Goal: Task Accomplishment & Management: Use online tool/utility

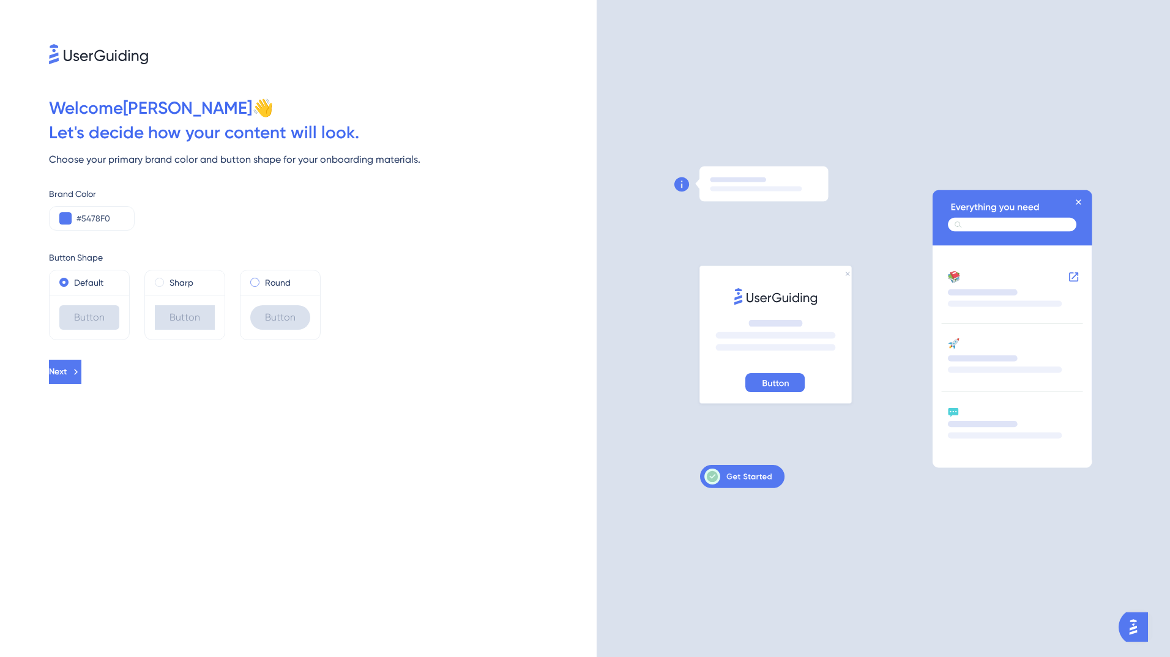
click at [257, 282] on span at bounding box center [254, 282] width 9 height 9
click at [263, 280] on input "radio" at bounding box center [263, 280] width 0 height 0
click at [83, 375] on icon at bounding box center [77, 372] width 11 height 11
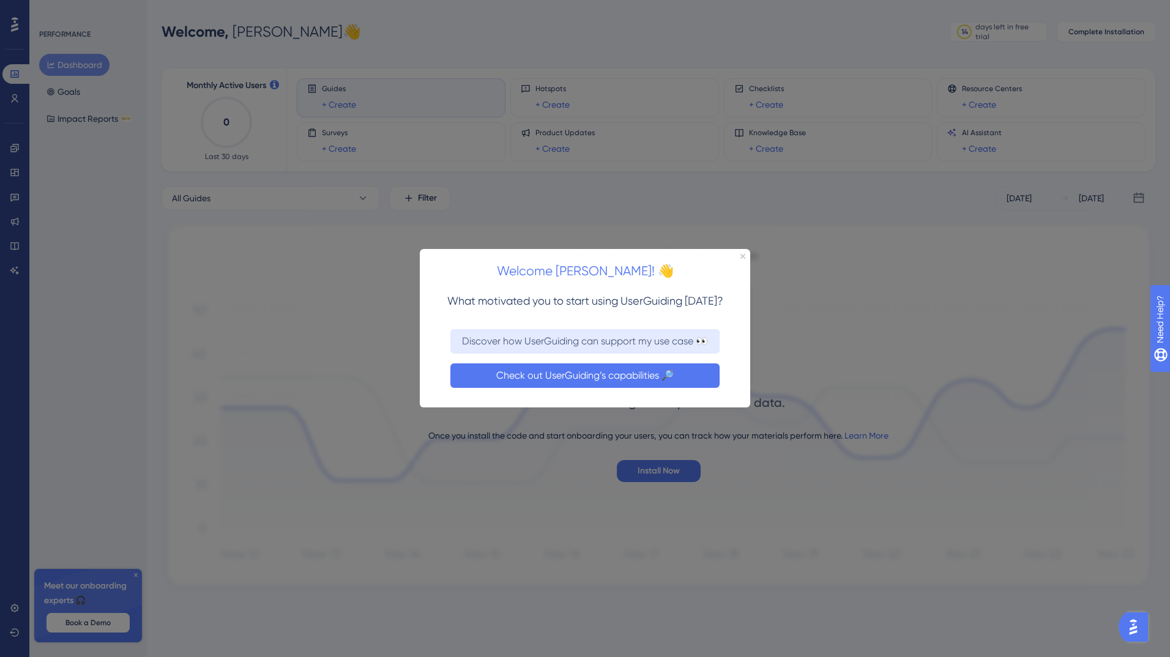
click at [562, 371] on button "Check out UserGuiding’s capabilities 🔎" at bounding box center [584, 376] width 269 height 24
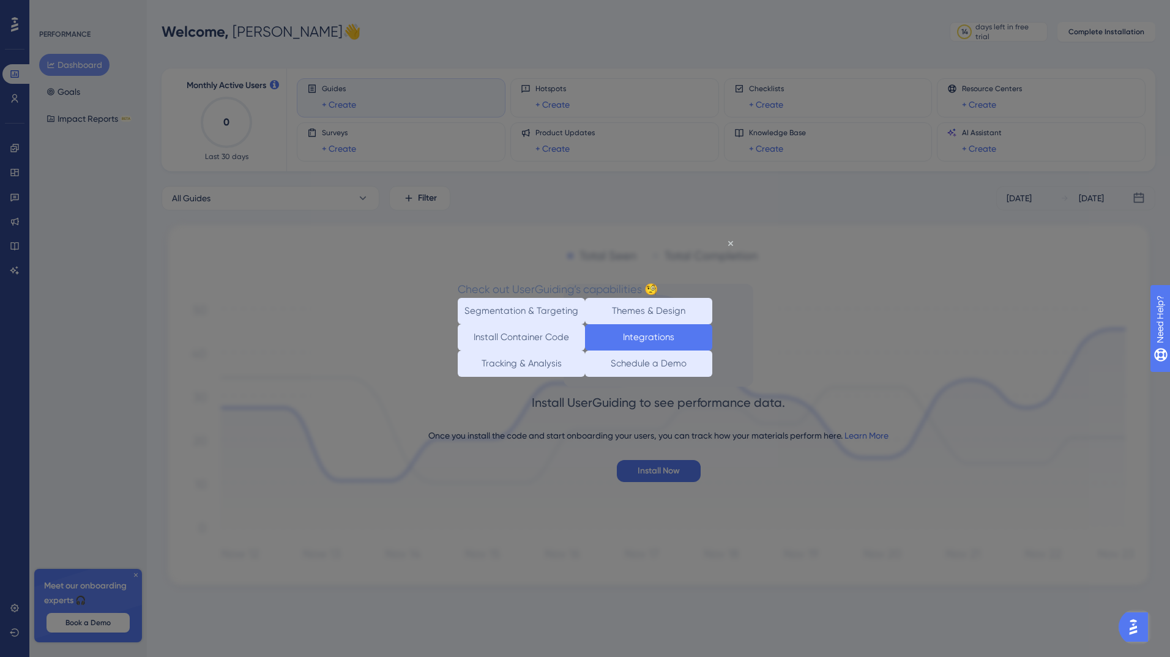
click at [636, 348] on button "Integrations" at bounding box center [648, 337] width 127 height 26
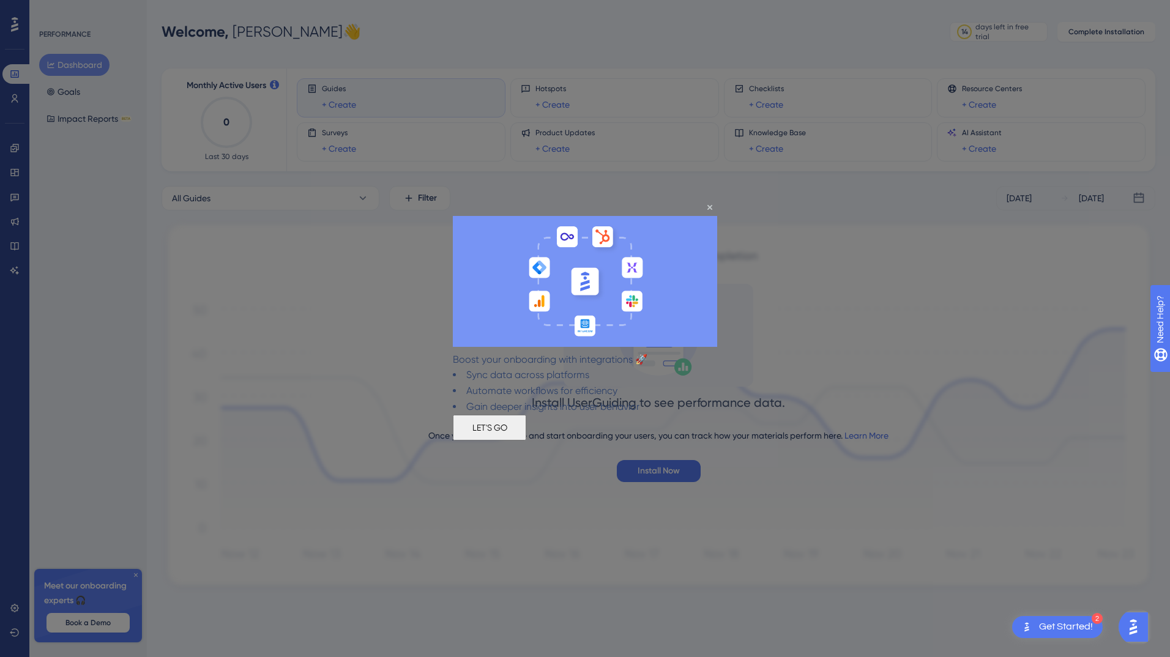
click at [526, 433] on button "LET'S GO" at bounding box center [489, 428] width 73 height 26
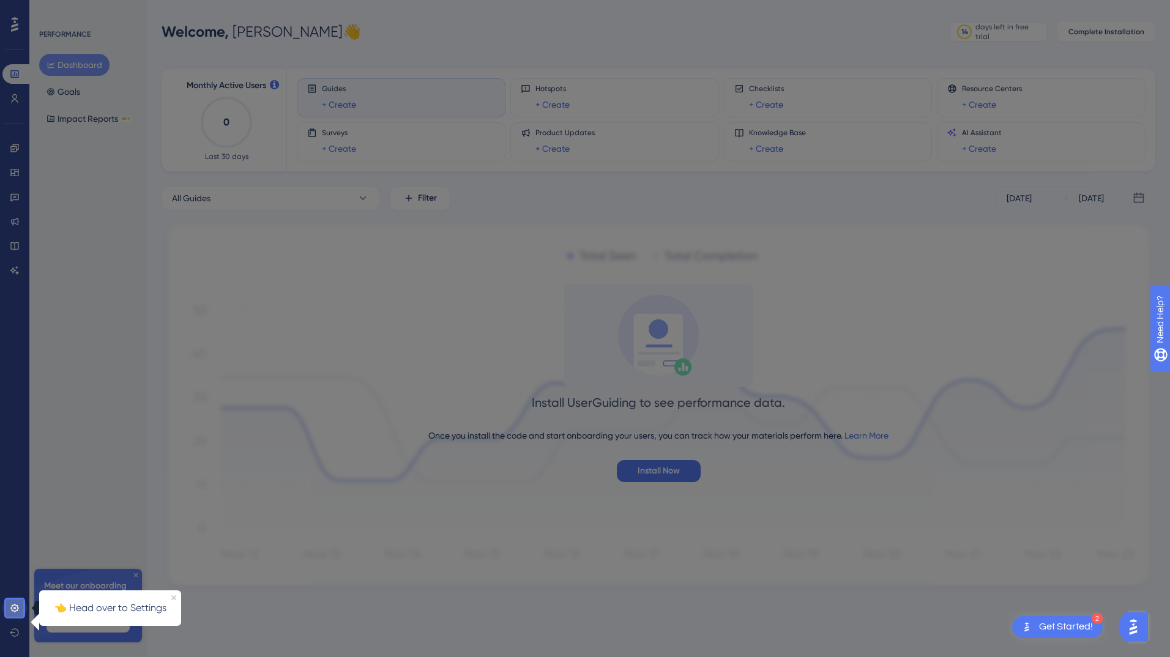
click at [14, 605] on icon at bounding box center [14, 608] width 8 height 8
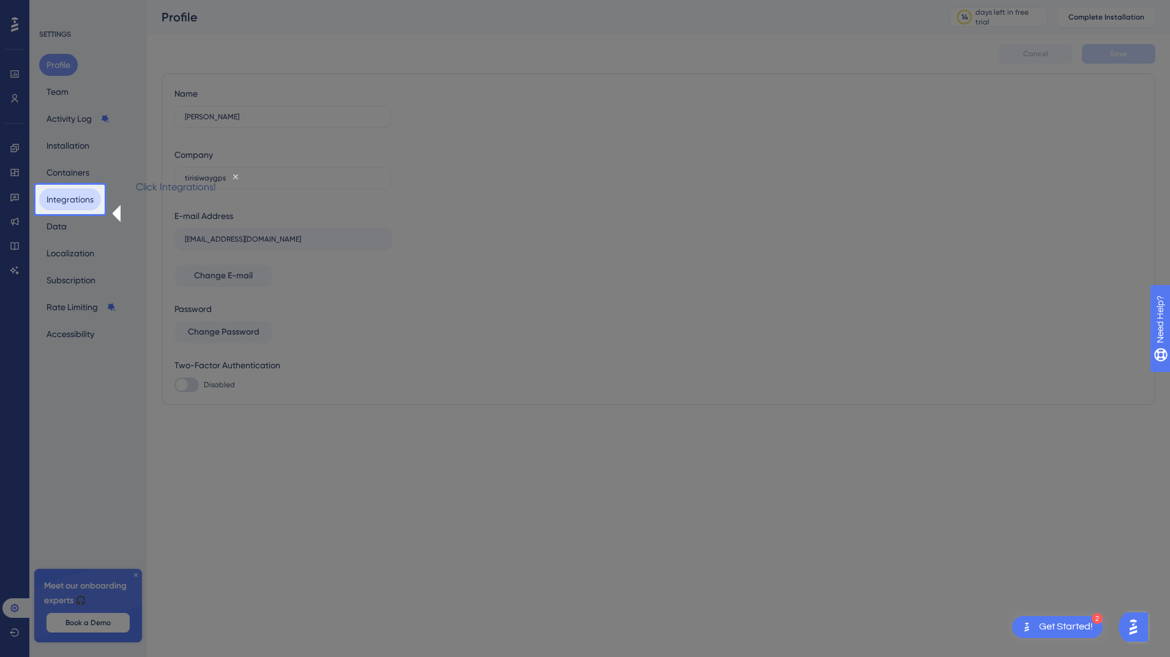
click at [79, 200] on button "Integrations" at bounding box center [70, 199] width 62 height 22
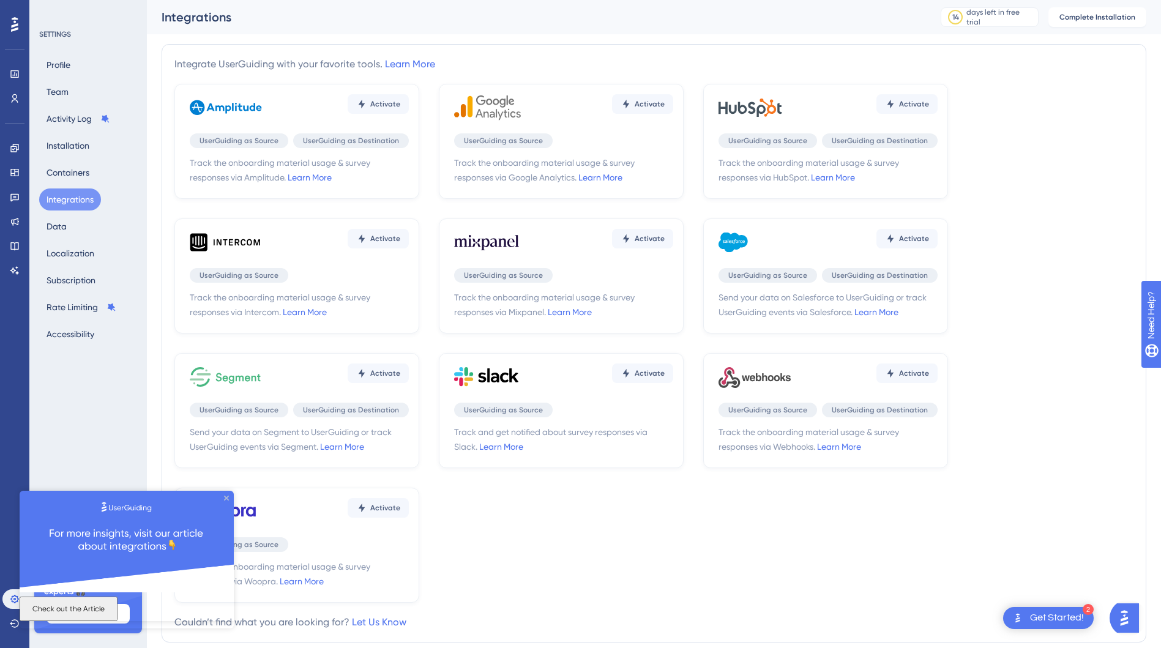
click at [226, 499] on icon "Close Preview" at bounding box center [226, 497] width 5 height 5
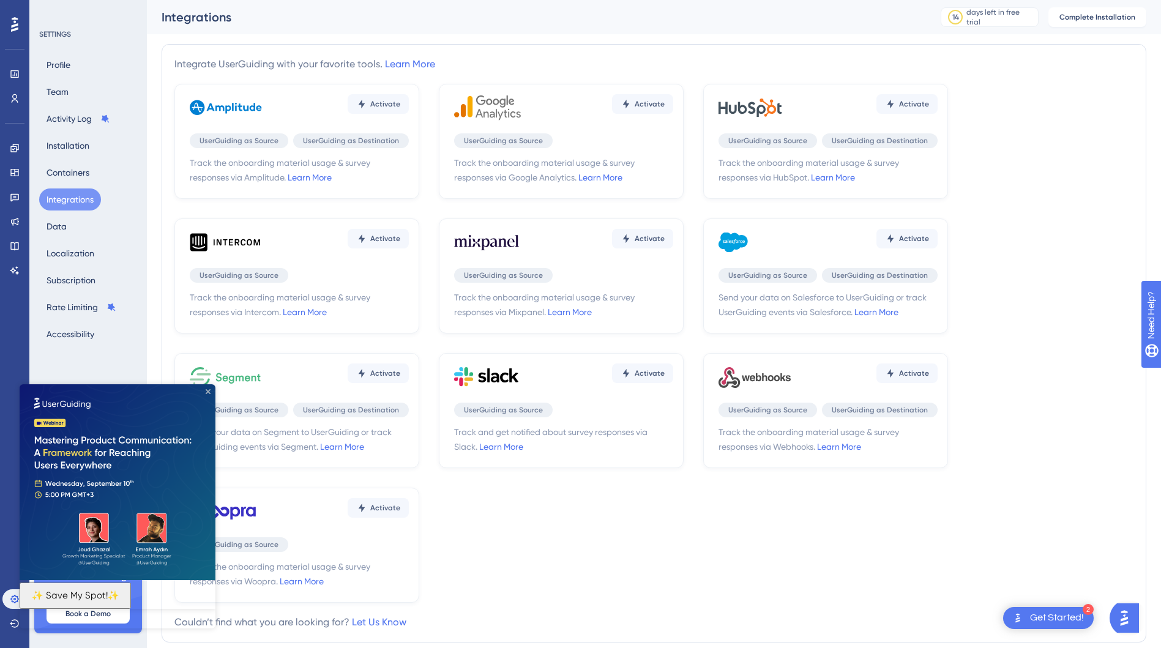
click at [207, 390] on icon "Close Preview" at bounding box center [208, 391] width 5 height 5
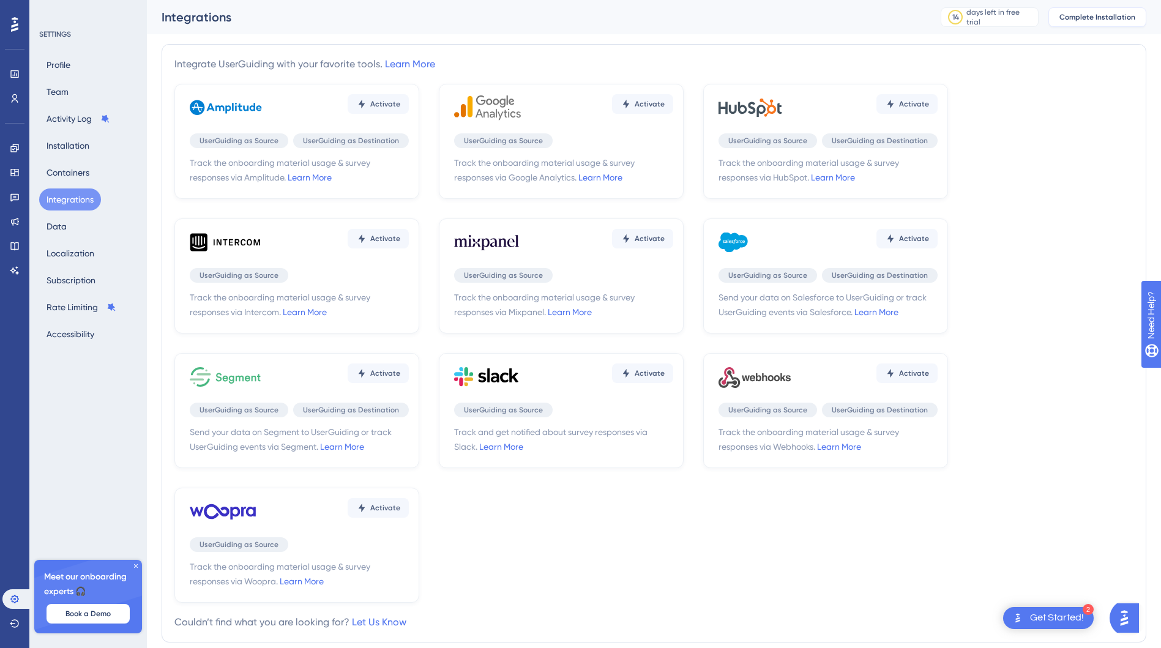
click at [1105, 17] on span "Complete Installation" at bounding box center [1097, 17] width 76 height 10
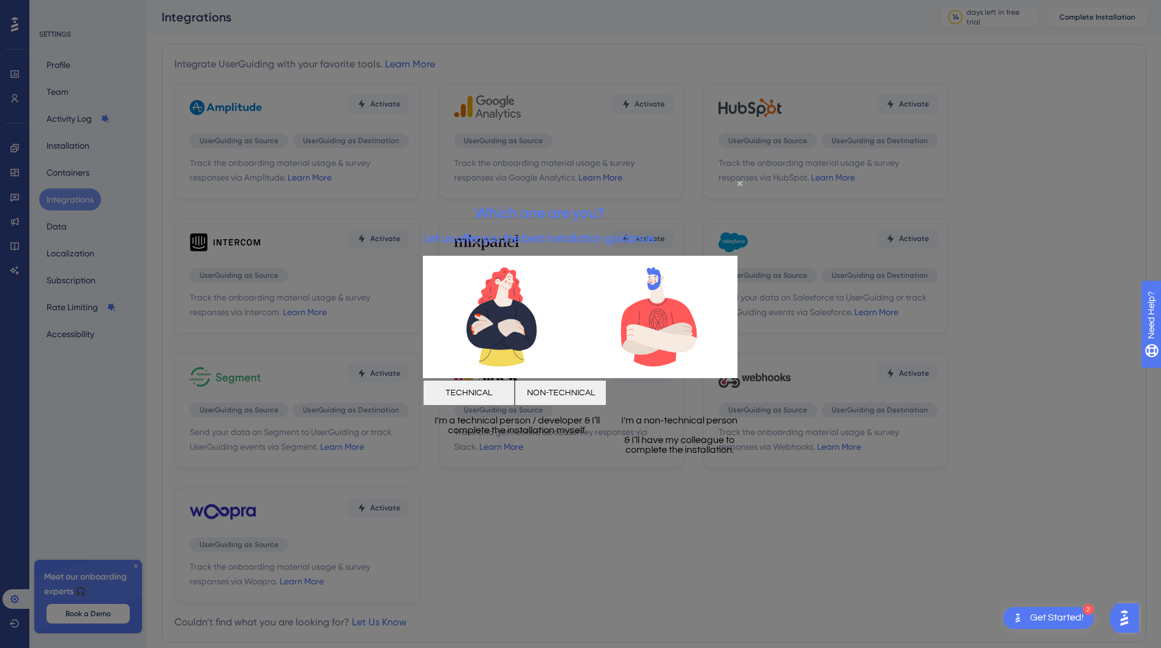
click at [606, 391] on button "NON-TECHNICAL" at bounding box center [561, 392] width 92 height 26
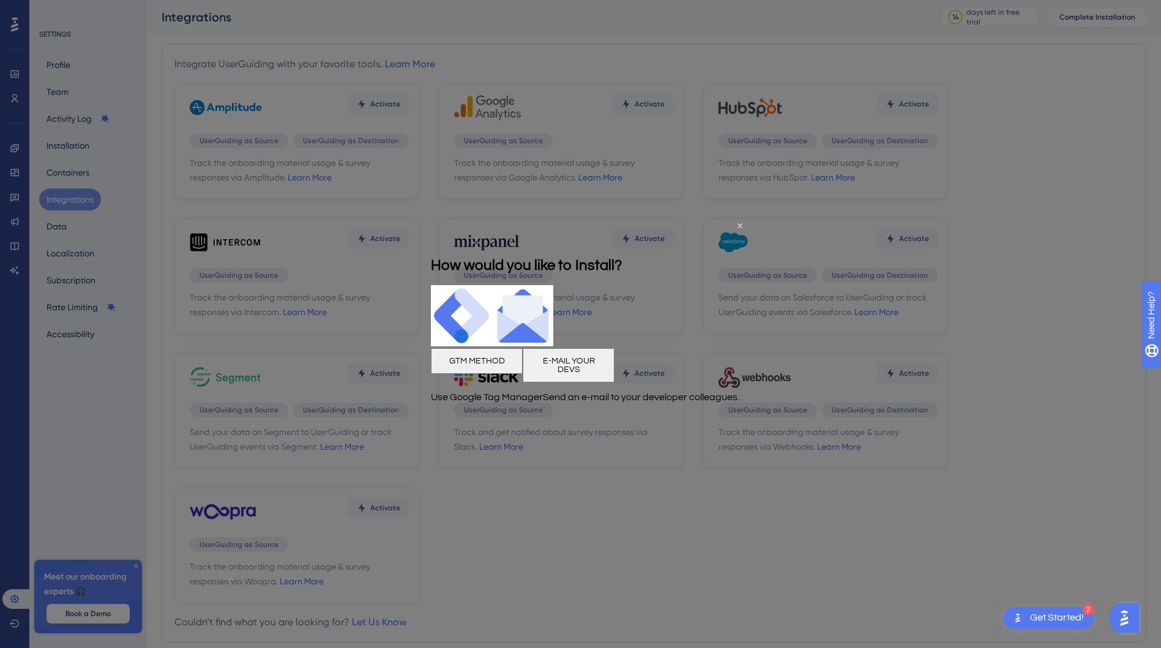
click at [507, 356] on button "GTM METHOD" at bounding box center [477, 361] width 92 height 26
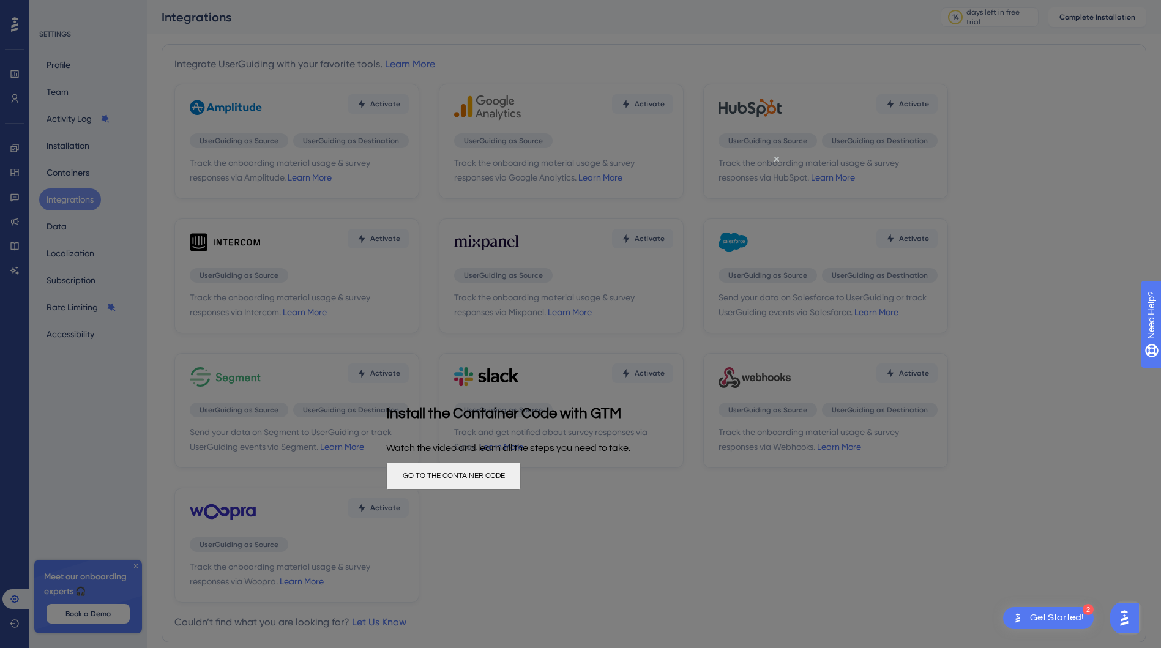
click at [521, 475] on button "GO TO THE CONTAINER CODE" at bounding box center [453, 475] width 135 height 27
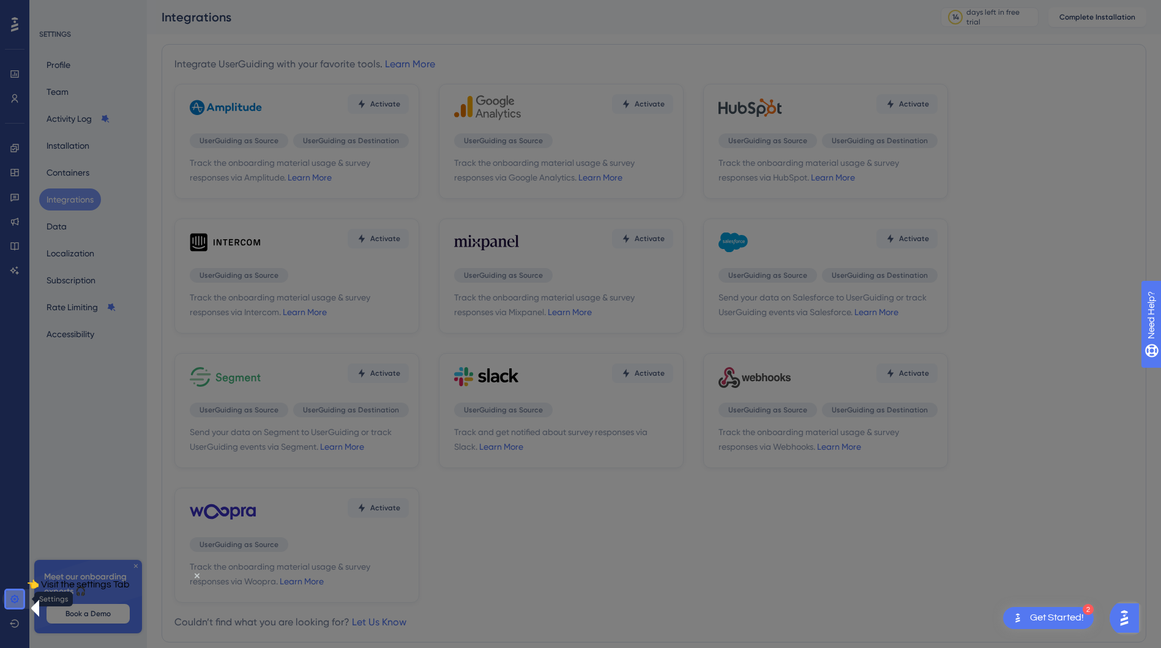
click at [18, 599] on icon at bounding box center [15, 599] width 10 height 10
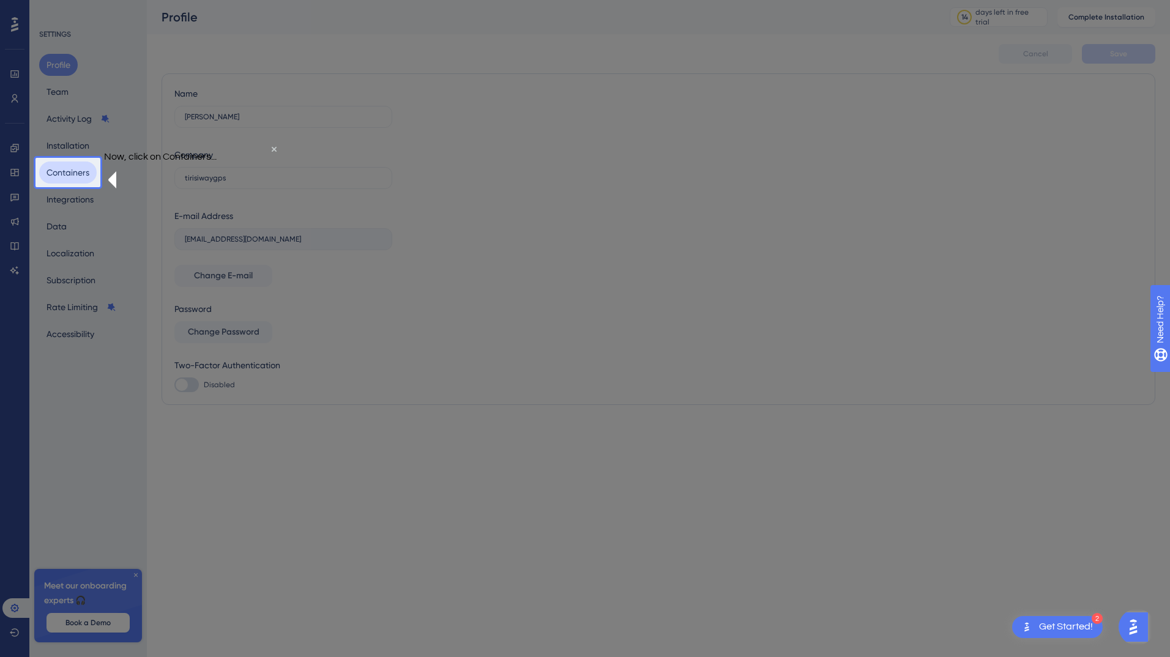
click at [61, 171] on button "Containers" at bounding box center [68, 173] width 58 height 22
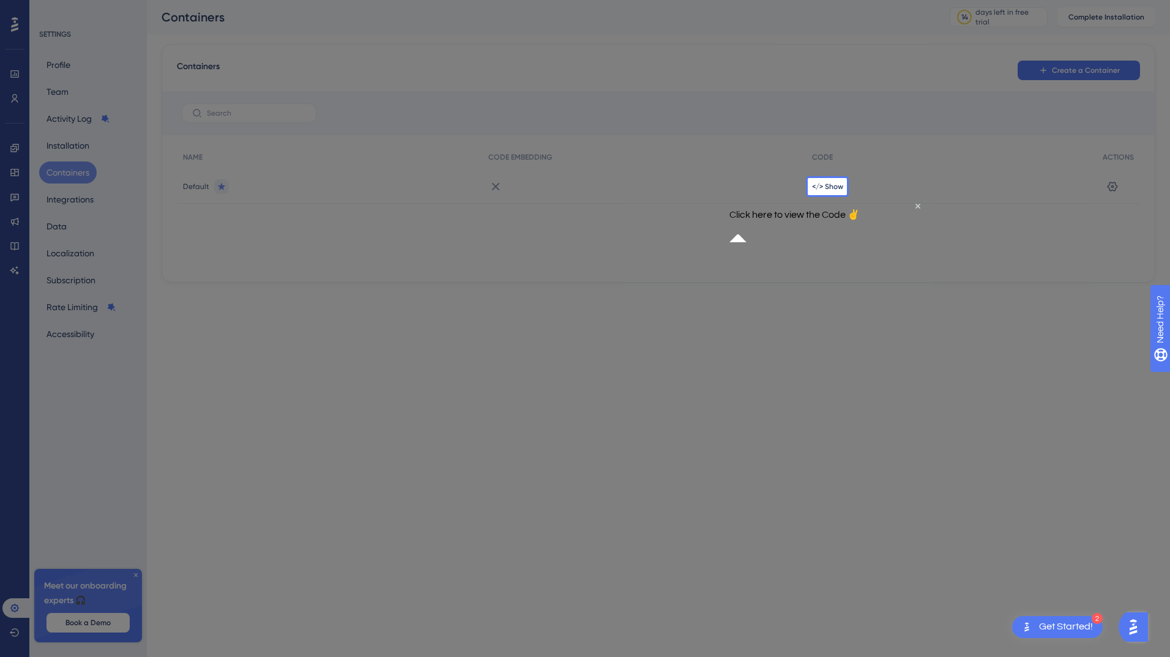
click at [853, 220] on p "Click here to view the Code ✌" at bounding box center [794, 214] width 130 height 12
click at [826, 182] on span "</> Show" at bounding box center [827, 187] width 31 height 10
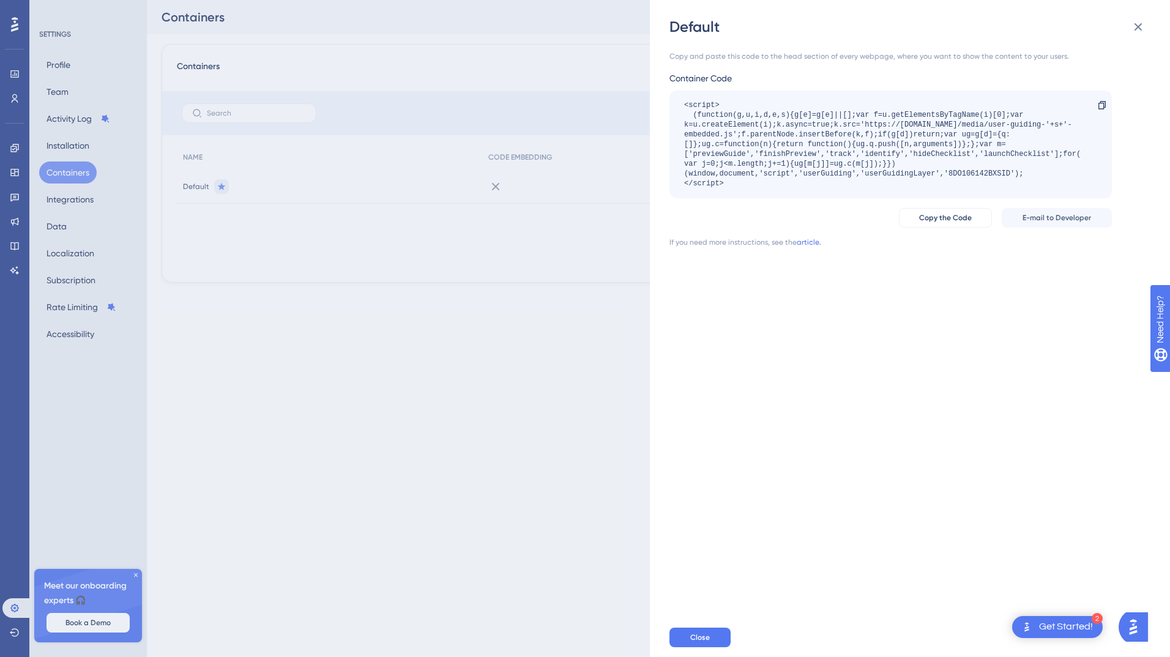
click at [683, 106] on div "<script> (function(g,u,i,d,e,s){g[e]=g[e]||[];var f=u.getElementsByTagName(i)[0…" at bounding box center [890, 145] width 442 height 108
click at [1105, 104] on icon at bounding box center [1101, 105] width 7 height 8
click at [1138, 29] on icon at bounding box center [1138, 27] width 15 height 15
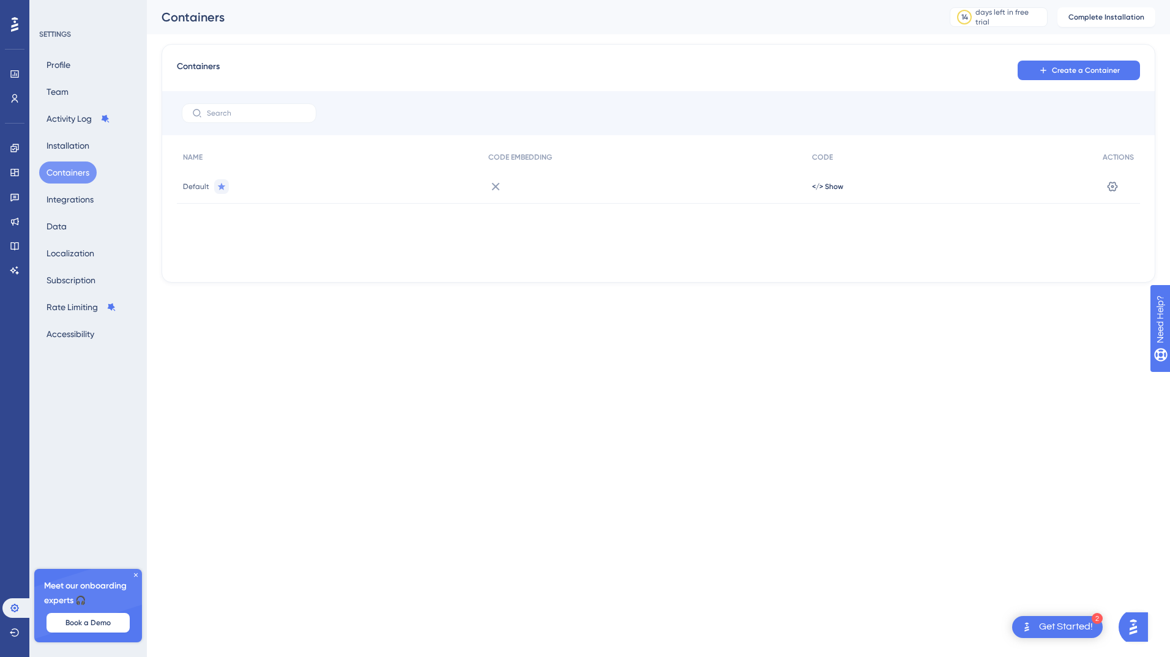
click at [1064, 627] on div "Get Started!" at bounding box center [1066, 627] width 54 height 13
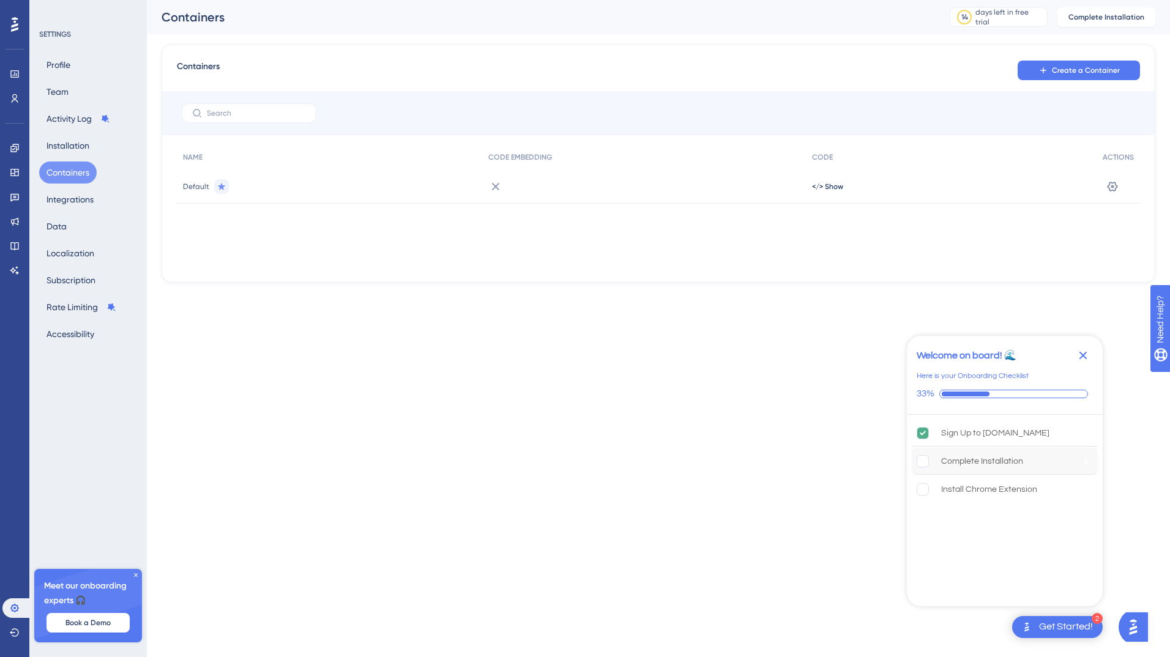
click at [974, 460] on div "Complete Installation" at bounding box center [982, 461] width 82 height 15
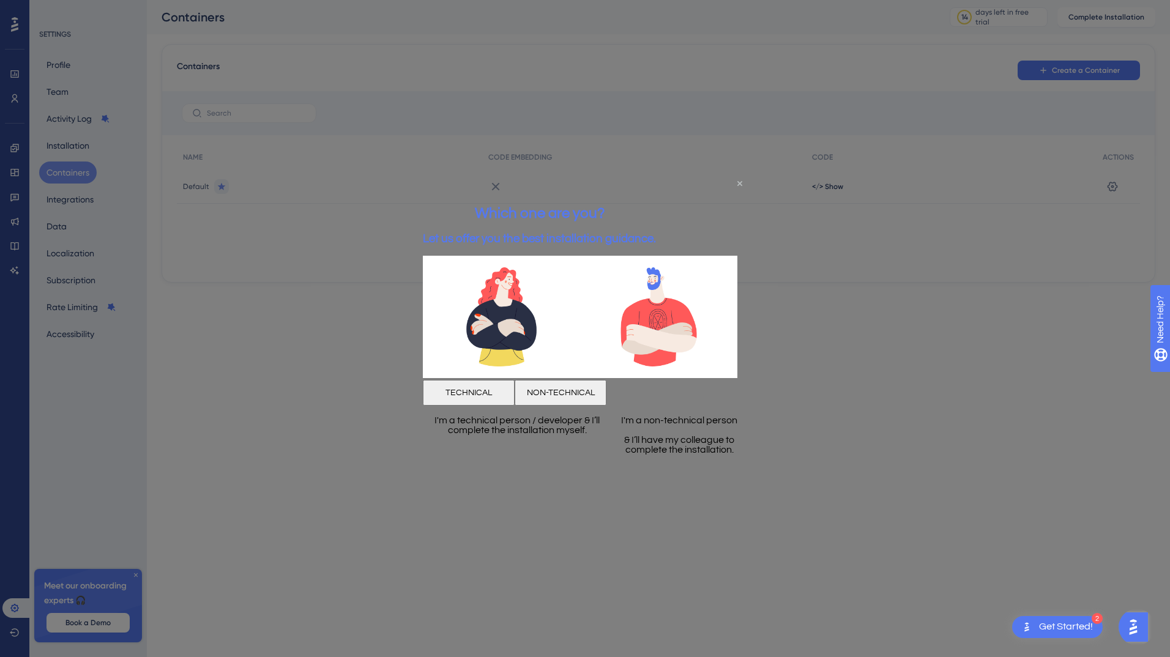
click at [740, 184] on icon "Close Preview" at bounding box center [739, 183] width 5 height 5
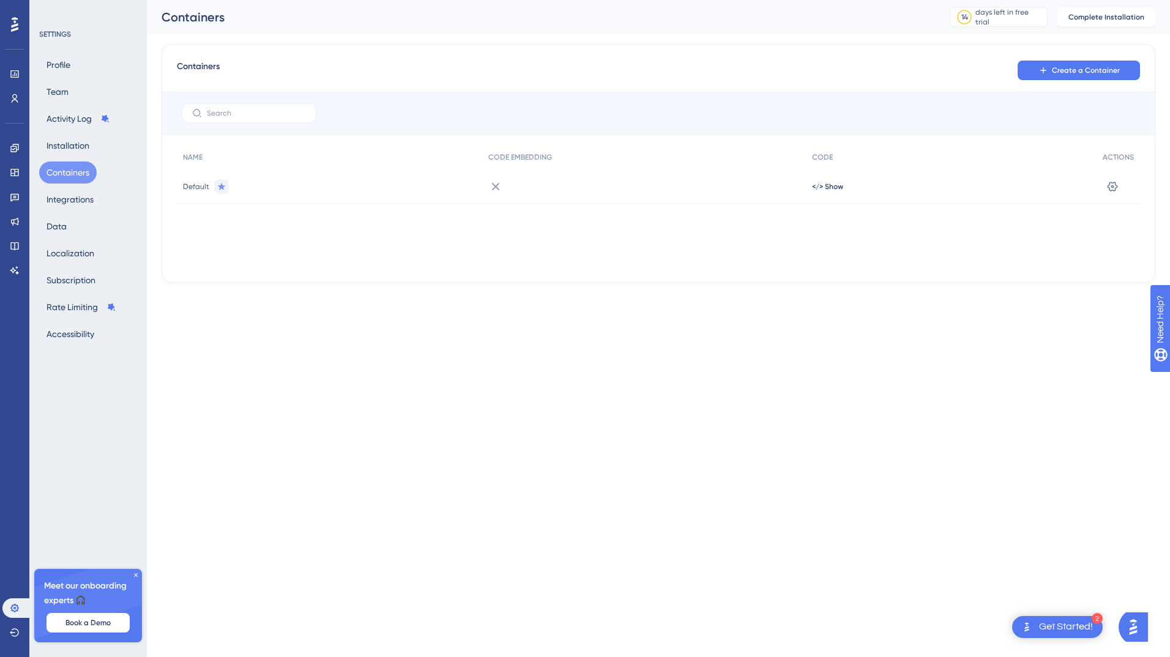
click at [13, 25] on icon at bounding box center [14, 24] width 7 height 15
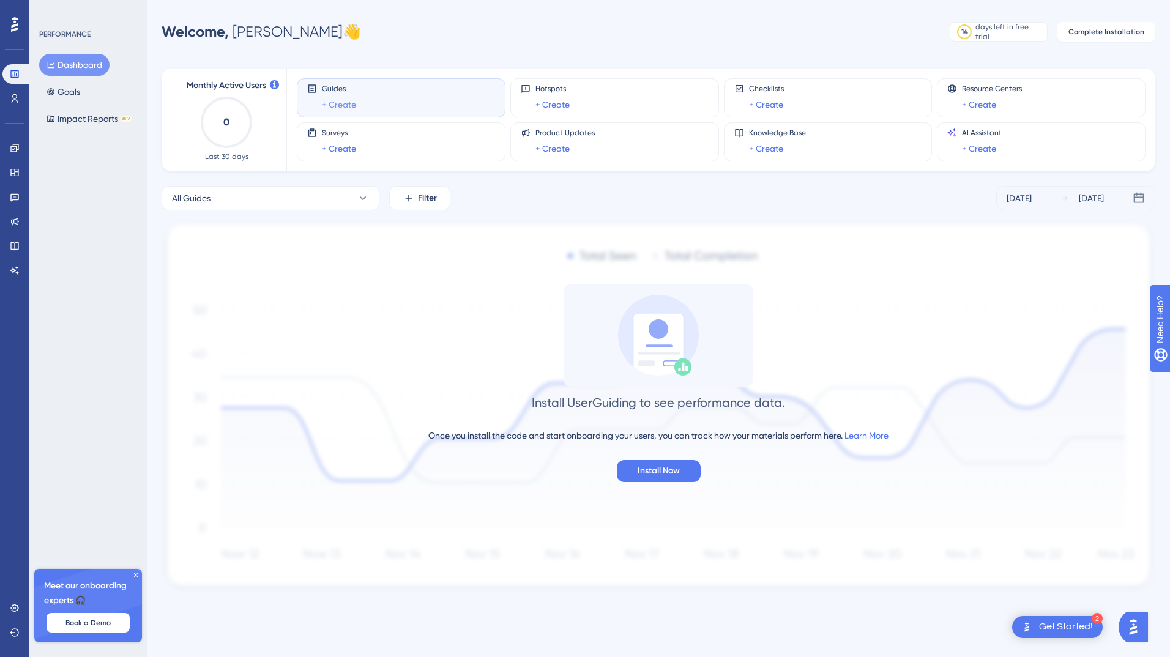
click at [338, 106] on link "+ Create" at bounding box center [339, 104] width 34 height 15
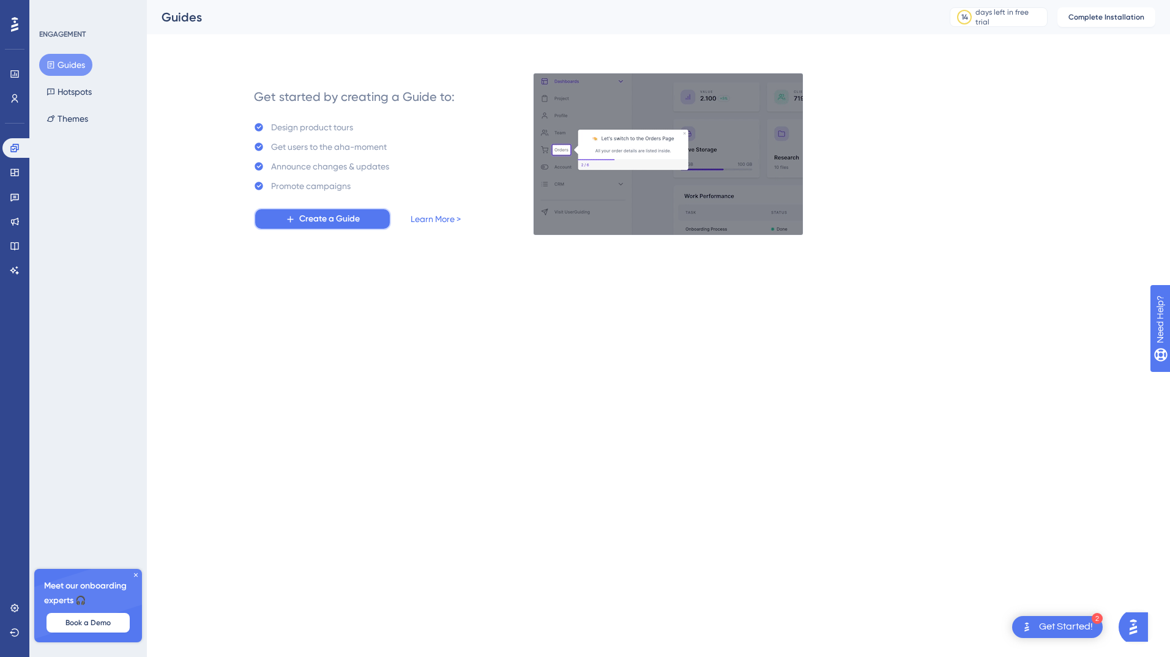
click at [326, 217] on span "Create a Guide" at bounding box center [329, 219] width 61 height 15
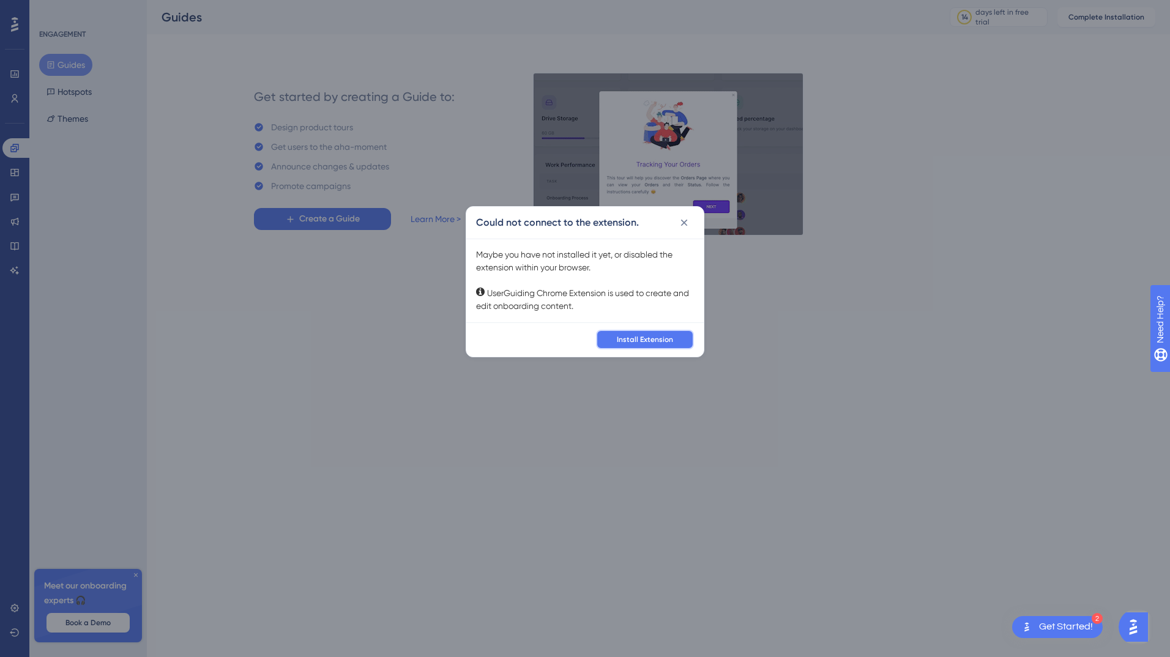
click at [642, 339] on span "Install Extension" at bounding box center [645, 340] width 56 height 10
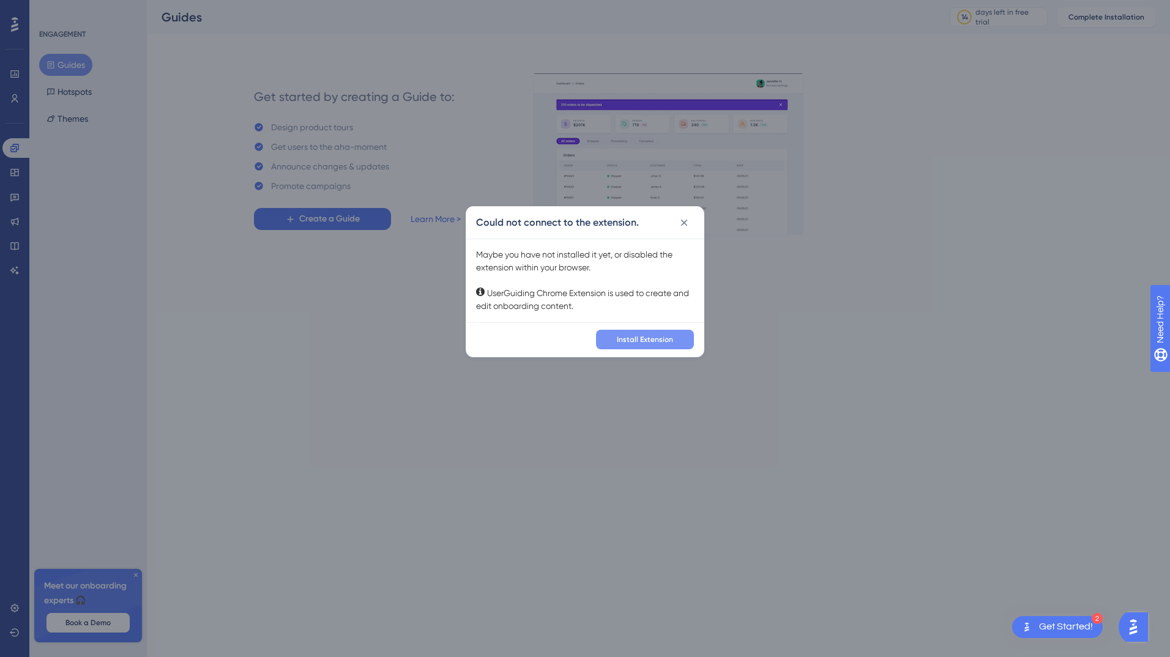
click at [652, 338] on span "Install Extension" at bounding box center [645, 340] width 56 height 10
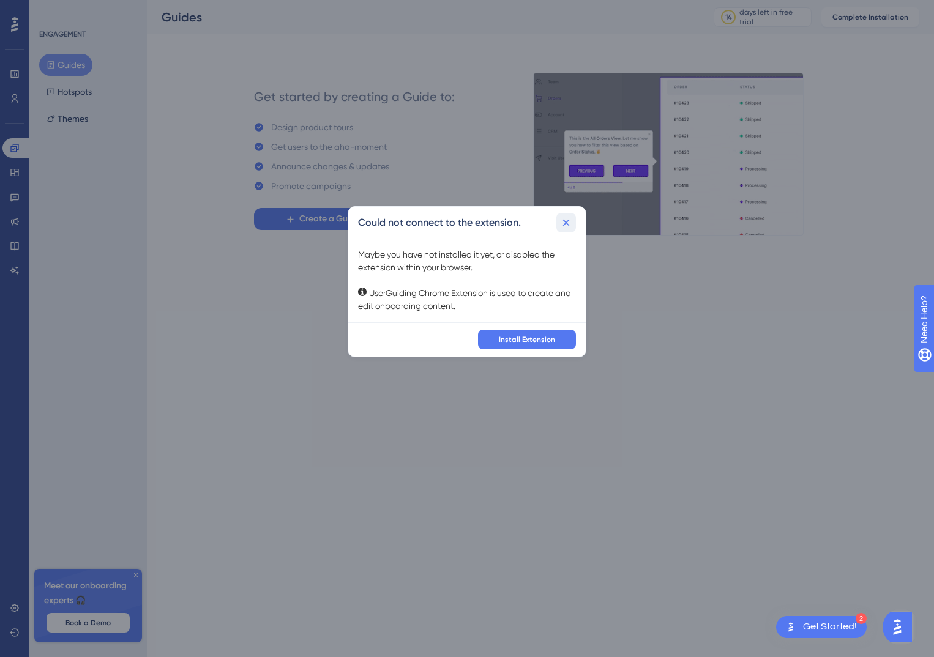
click at [567, 226] on icon at bounding box center [566, 223] width 12 height 12
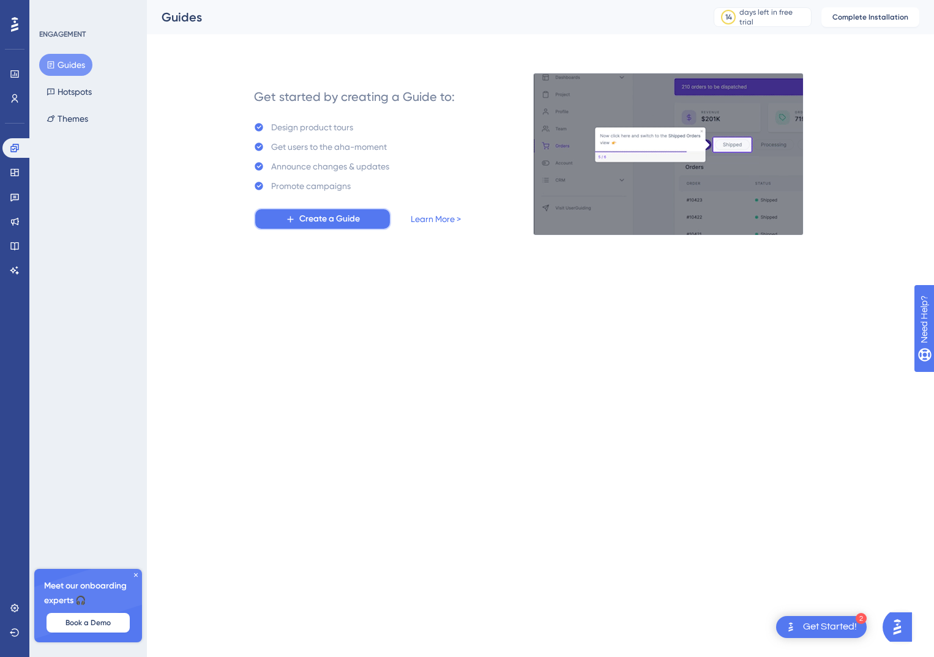
click at [350, 217] on span "Create a Guide" at bounding box center [329, 219] width 61 height 15
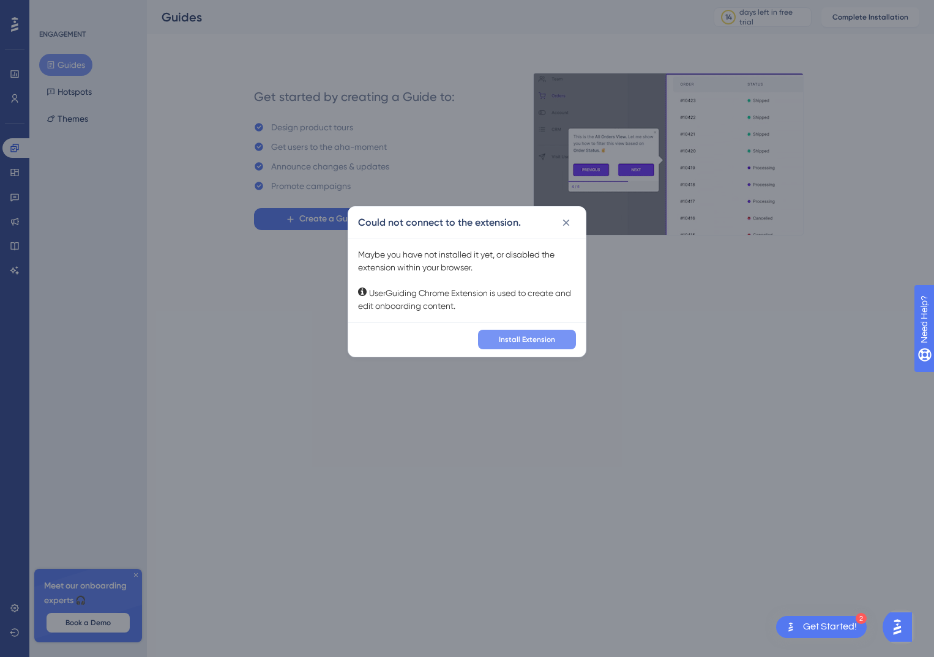
click at [518, 340] on span "Install Extension" at bounding box center [527, 340] width 56 height 10
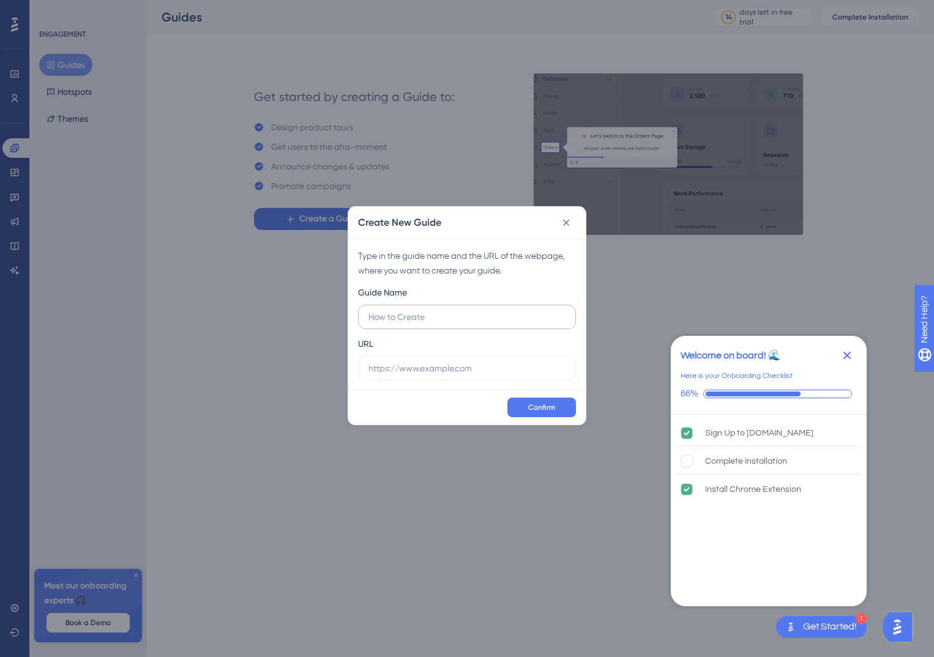
click at [386, 316] on input "text" at bounding box center [466, 316] width 197 height 13
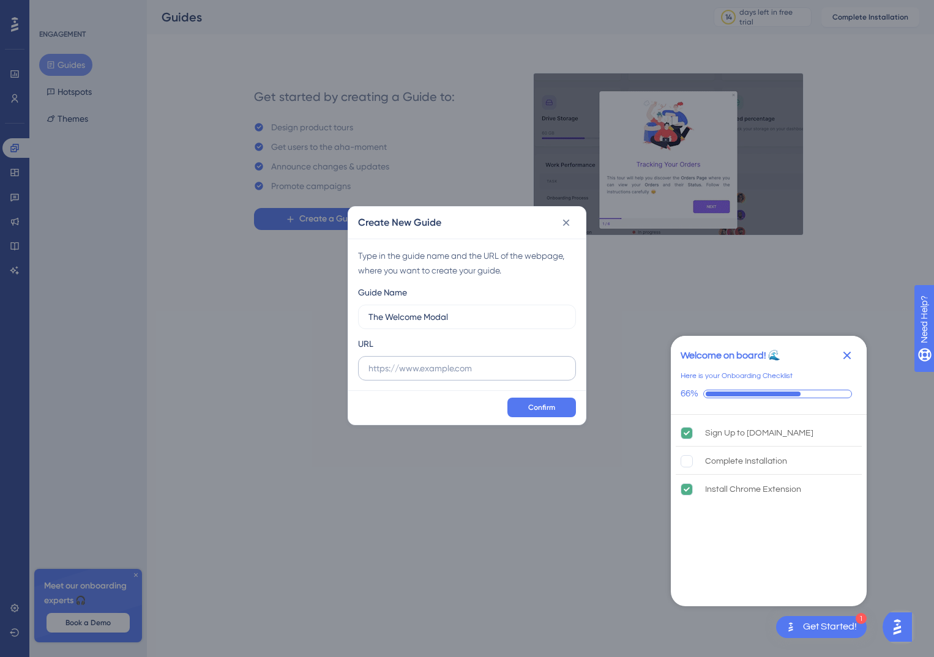
type input "The Welcome Modal"
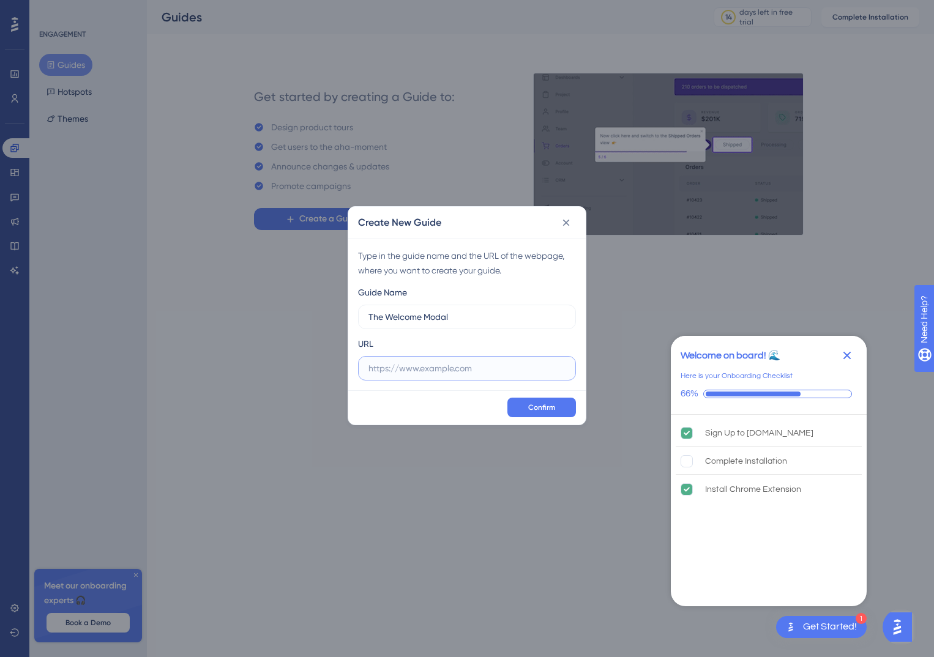
click at [460, 369] on input "text" at bounding box center [466, 368] width 197 height 13
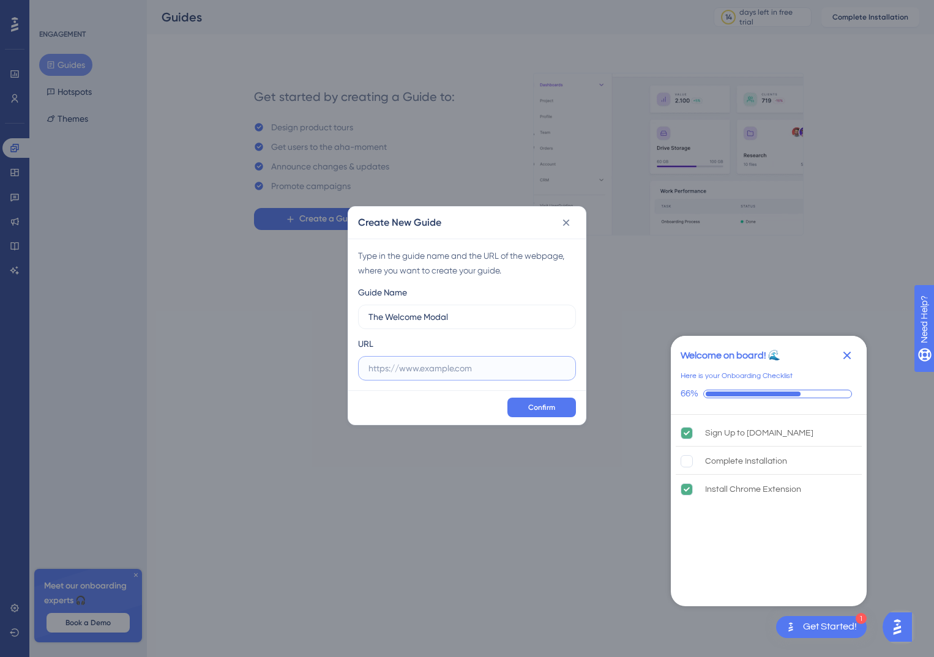
click at [382, 369] on input "text" at bounding box center [466, 368] width 197 height 13
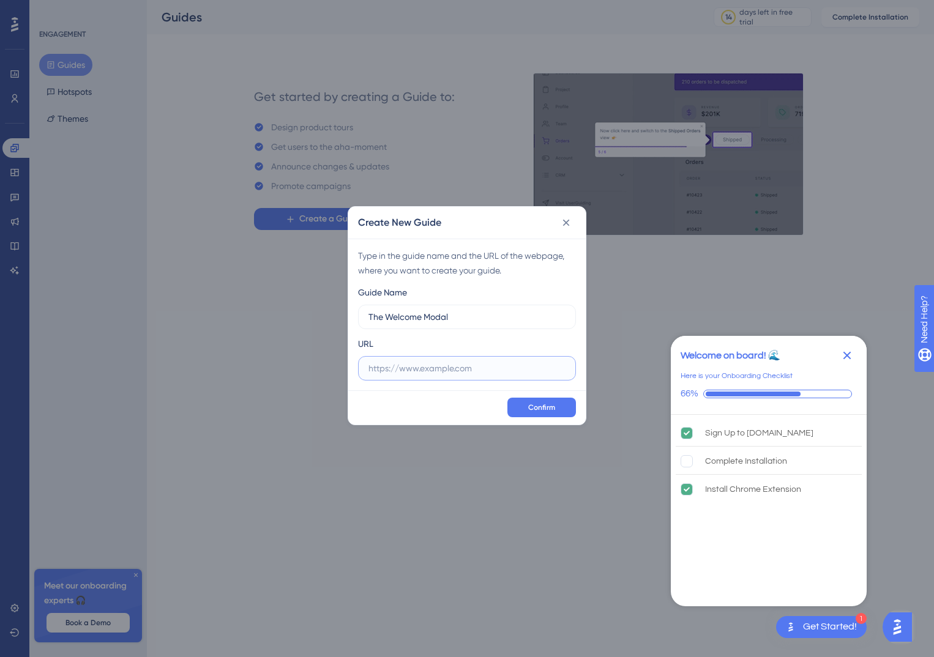
paste input "[URL][DOMAIN_NAME][PERSON_NAME]"
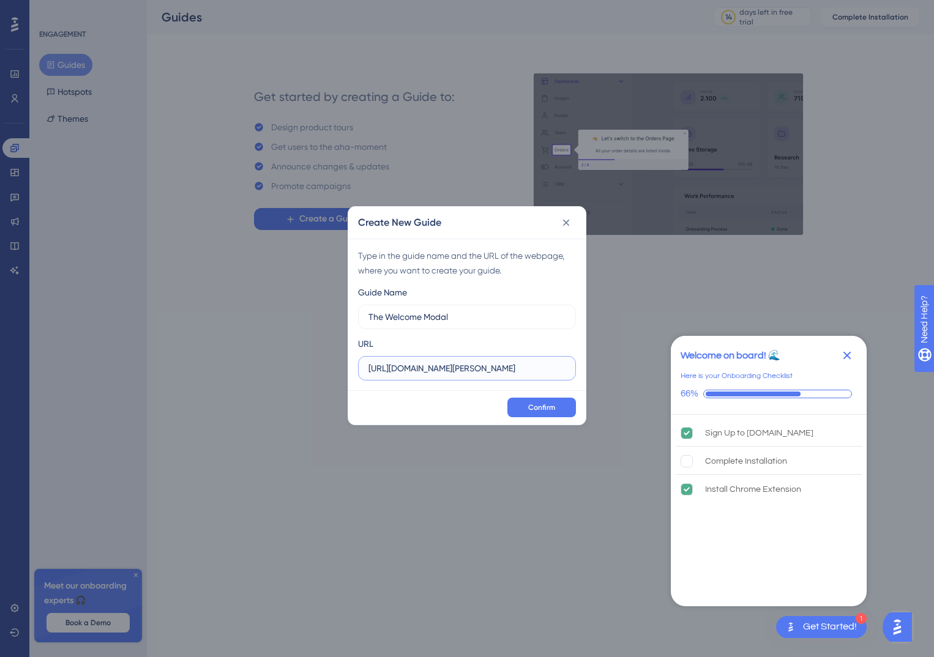
scroll to position [0, 140]
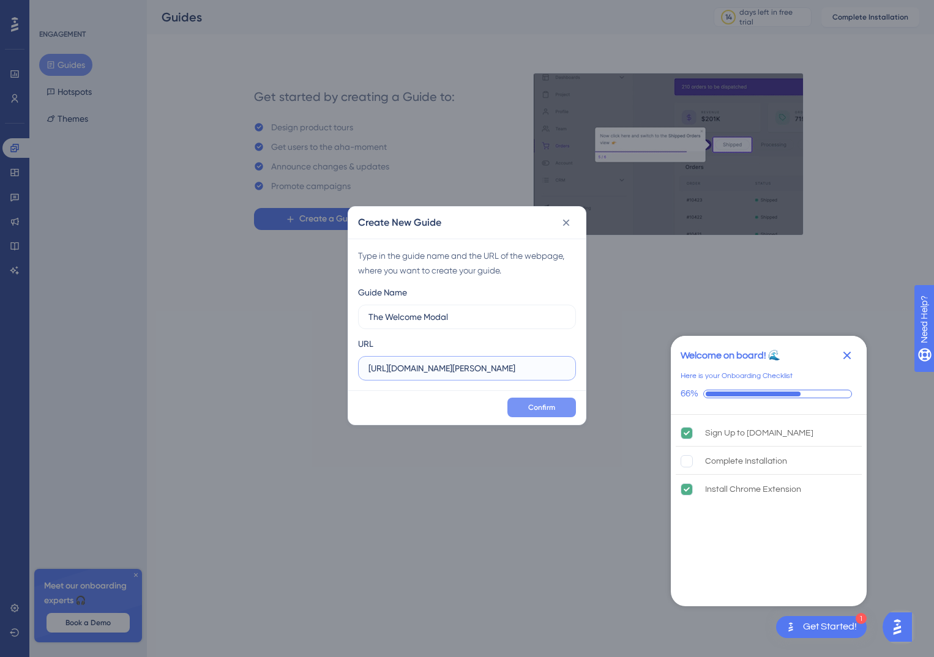
type input "[URL][DOMAIN_NAME][PERSON_NAME]"
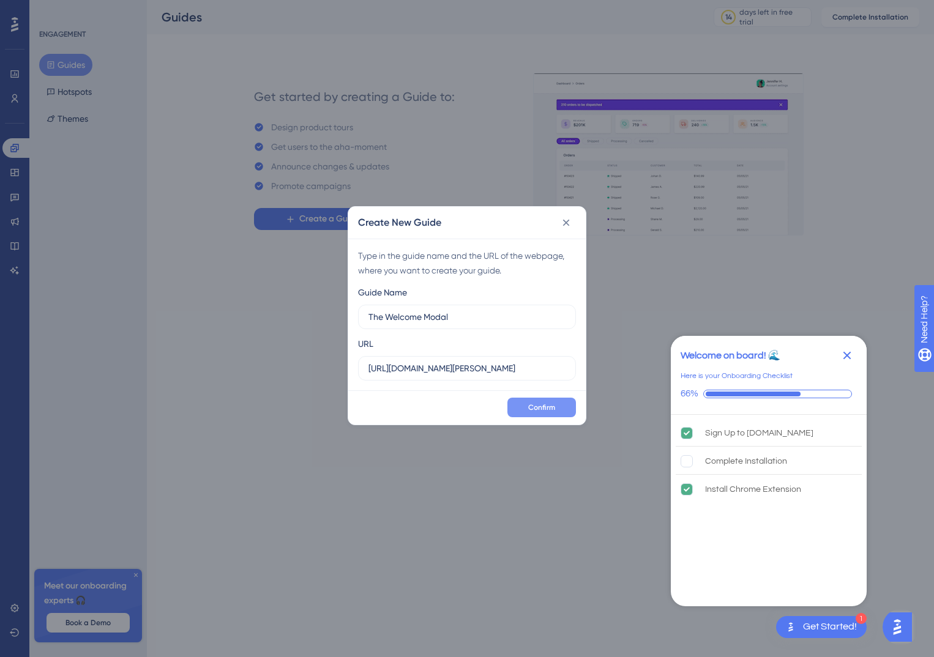
click at [547, 410] on span "Confirm" at bounding box center [541, 408] width 27 height 10
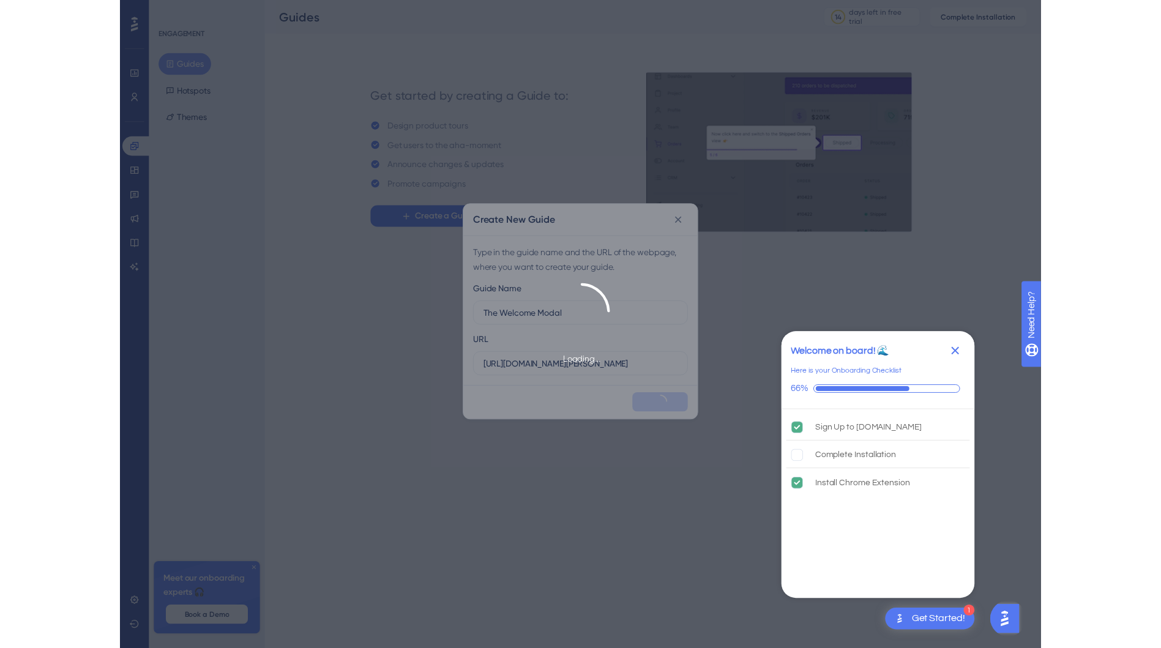
scroll to position [0, 0]
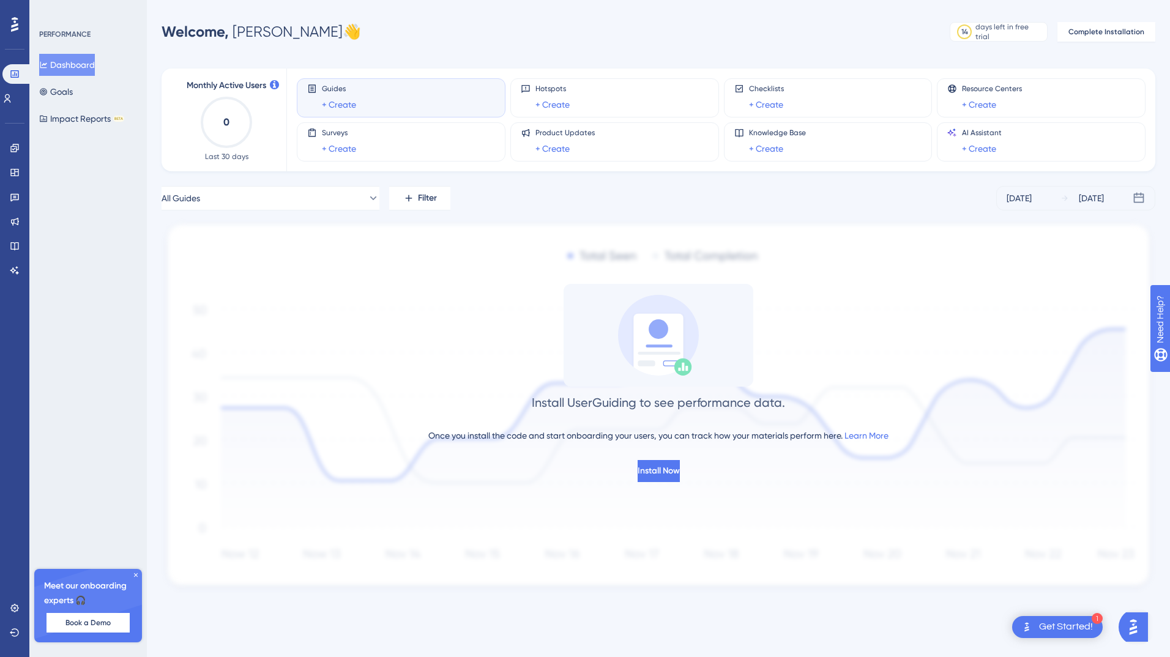
click at [340, 88] on span "Guides" at bounding box center [339, 89] width 34 height 10
click at [343, 102] on link "+ Create" at bounding box center [339, 104] width 34 height 15
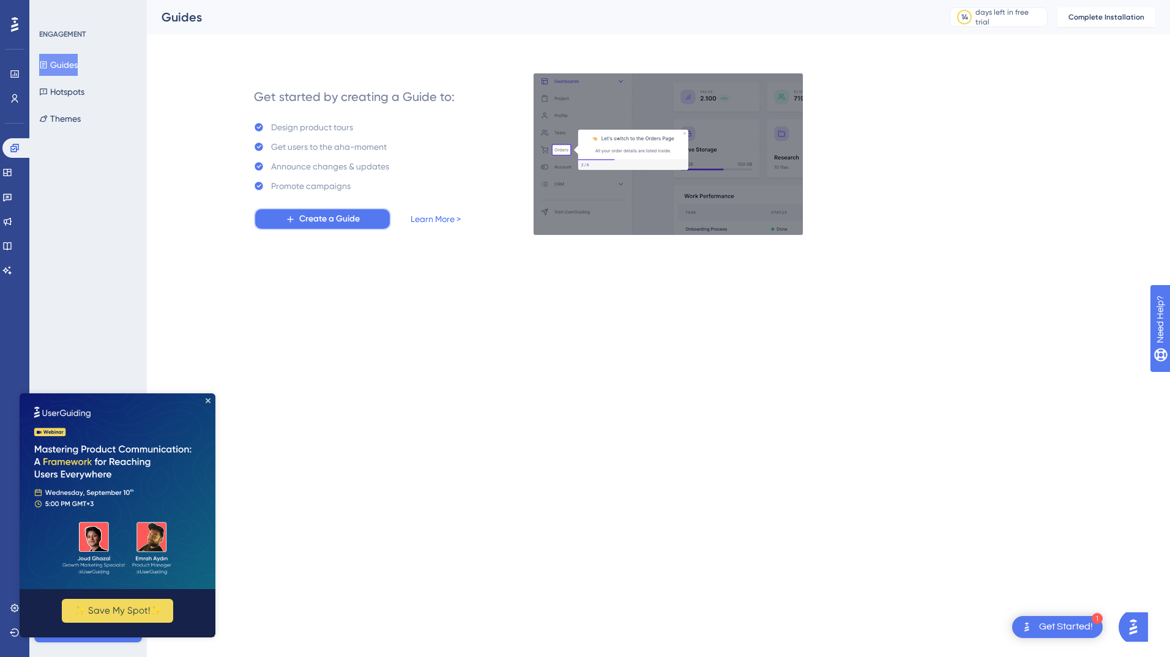
click at [331, 217] on span "Create a Guide" at bounding box center [329, 219] width 61 height 15
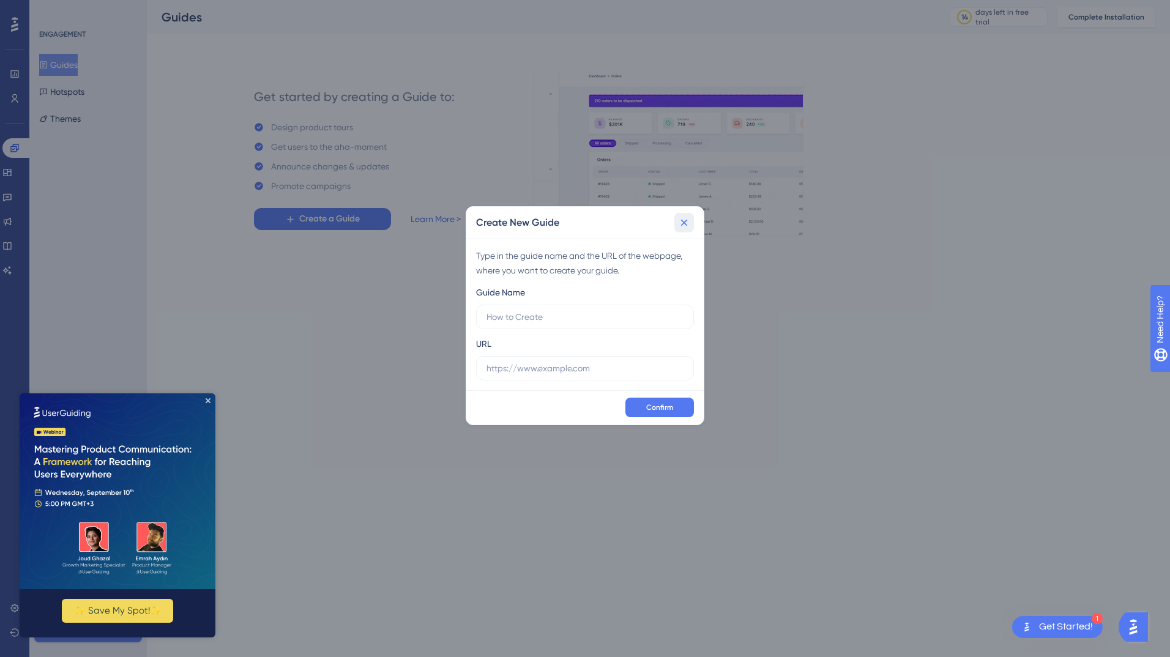
click at [685, 223] on icon at bounding box center [684, 223] width 7 height 7
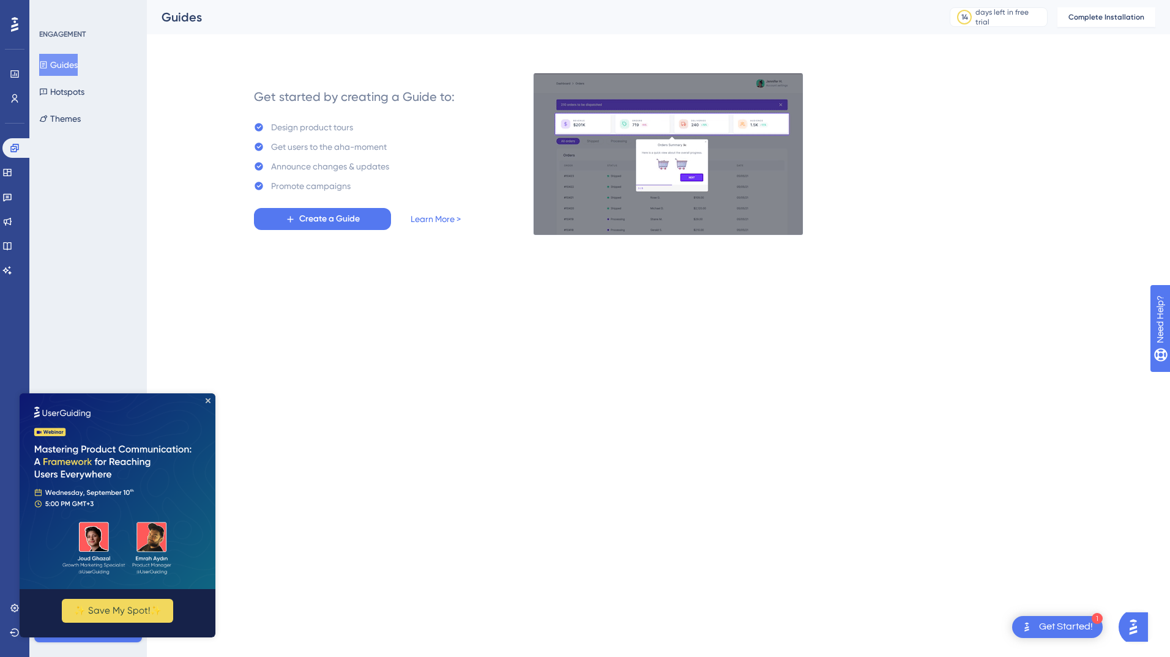
click at [68, 67] on button "Guides" at bounding box center [58, 65] width 39 height 22
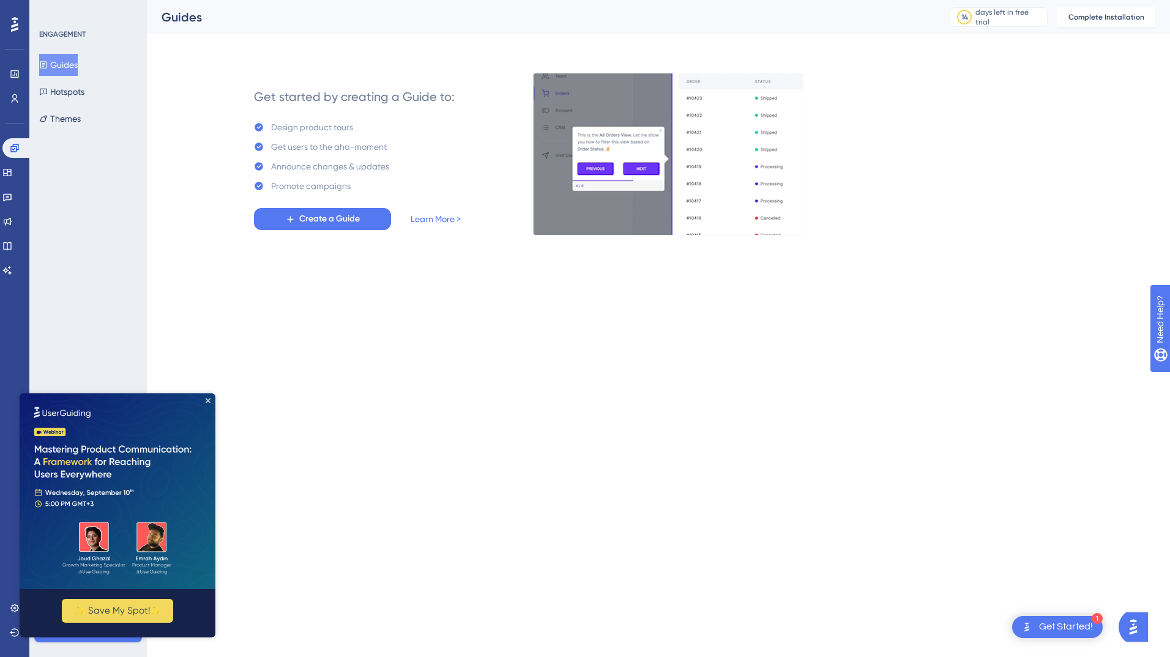
click at [65, 58] on button "Guides" at bounding box center [58, 65] width 39 height 22
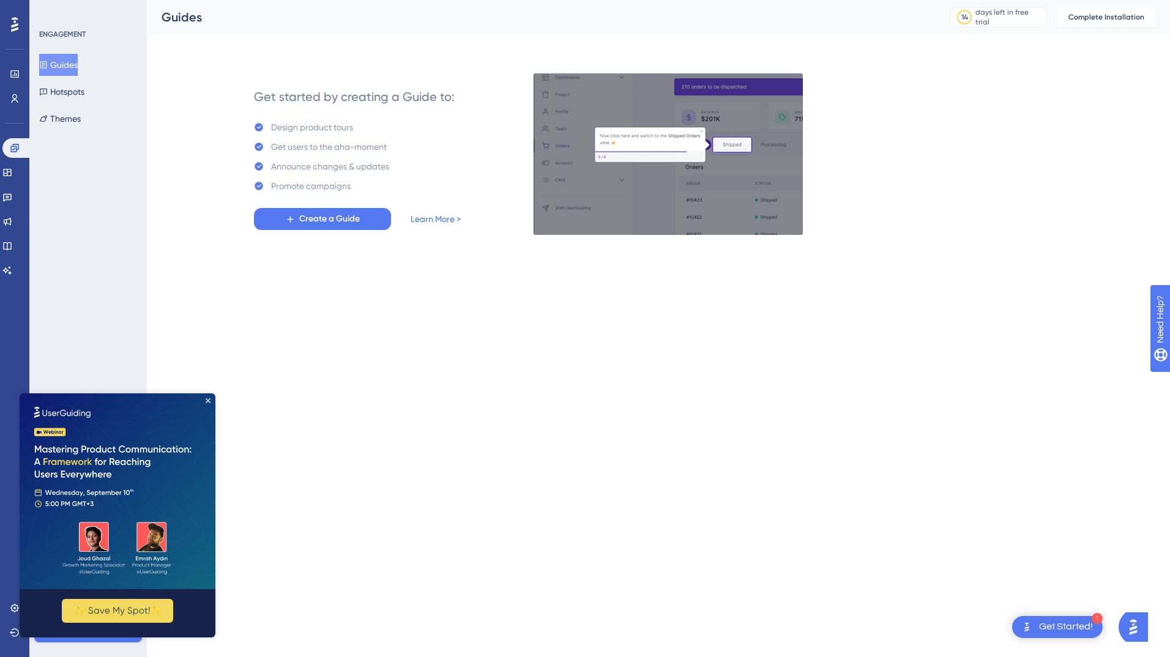
click at [64, 58] on button "Guides" at bounding box center [58, 65] width 39 height 22
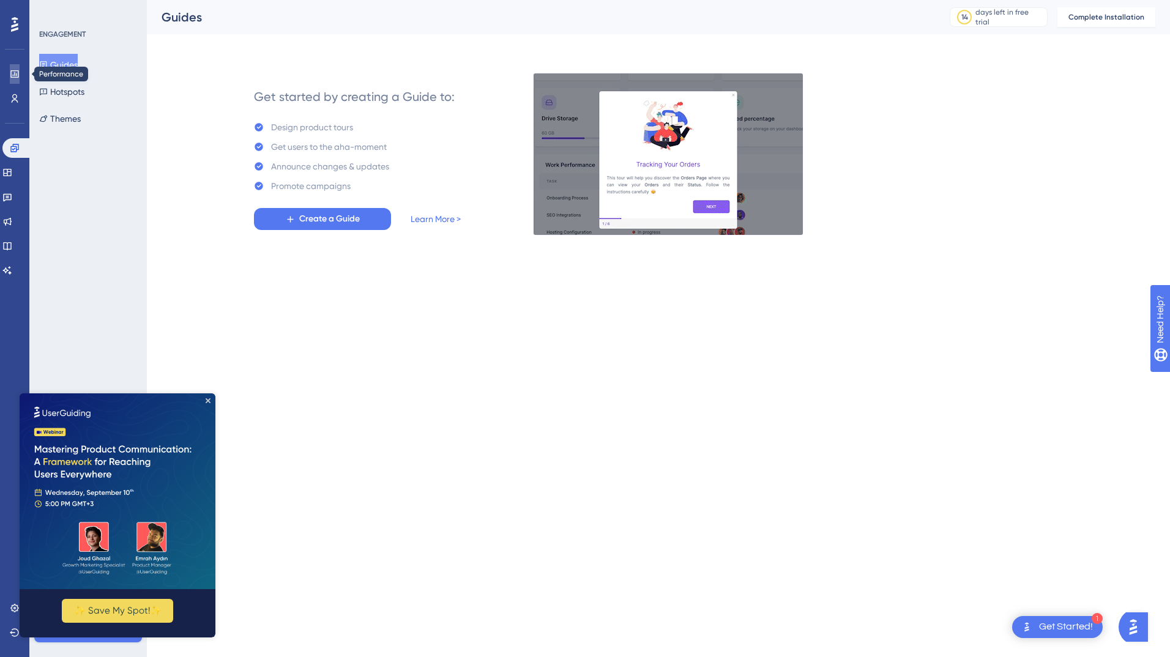
click at [15, 81] on link at bounding box center [15, 74] width 10 height 20
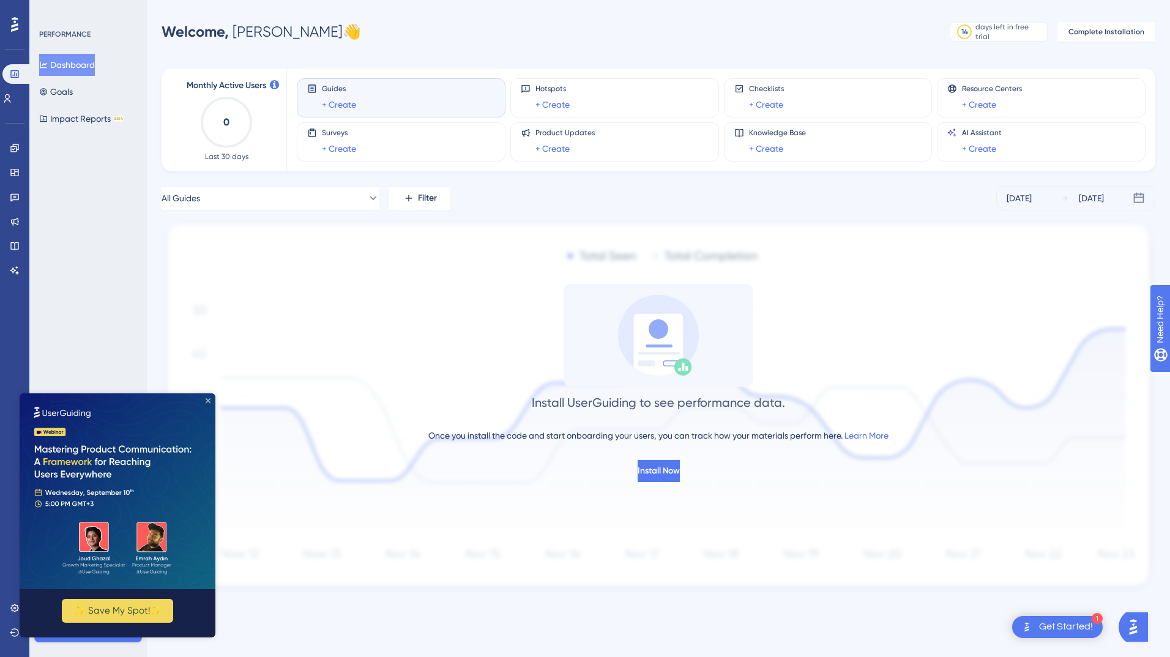
click at [209, 399] on icon "Close Preview" at bounding box center [208, 400] width 5 height 5
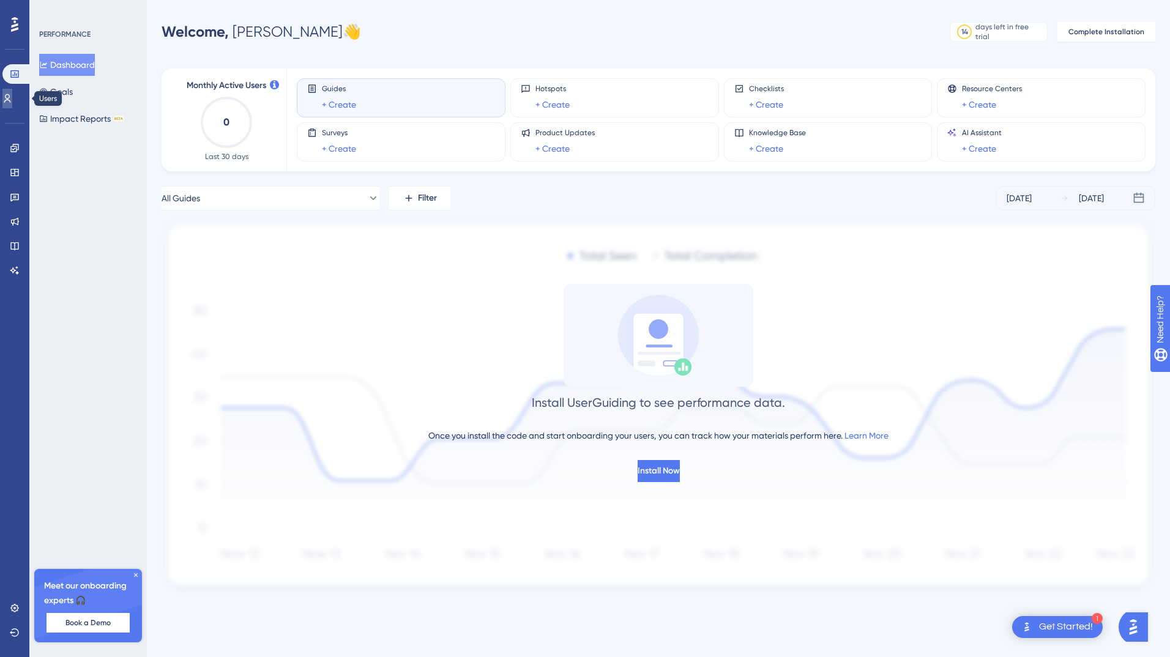
click at [11, 98] on icon at bounding box center [7, 98] width 7 height 9
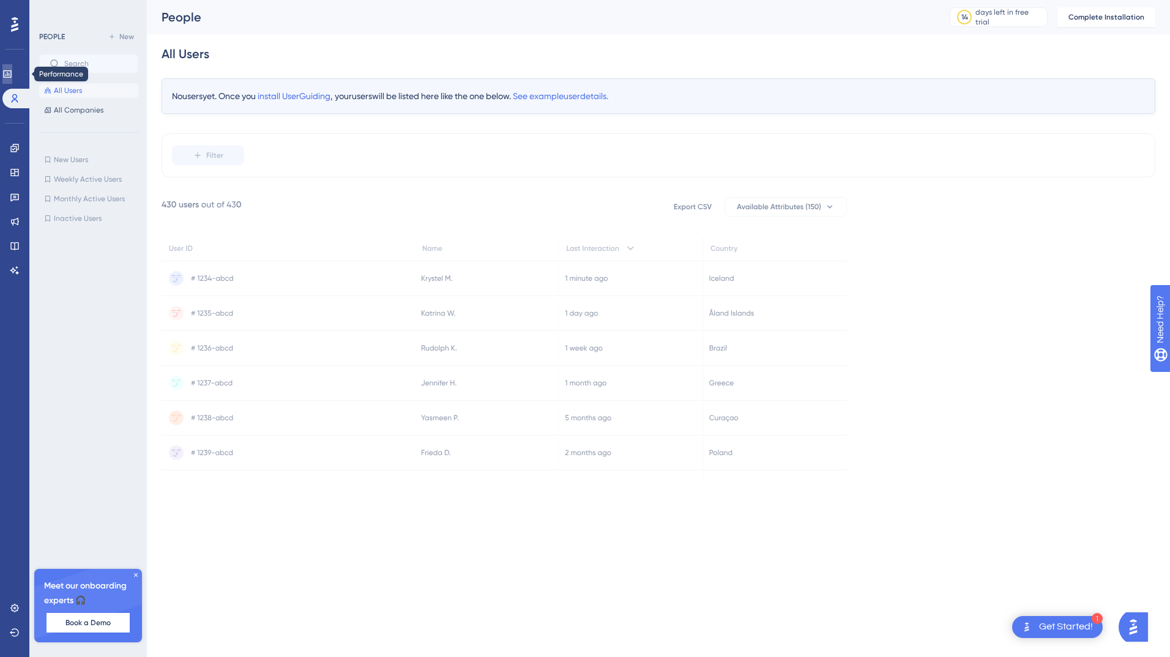
click at [12, 74] on icon at bounding box center [7, 74] width 10 height 10
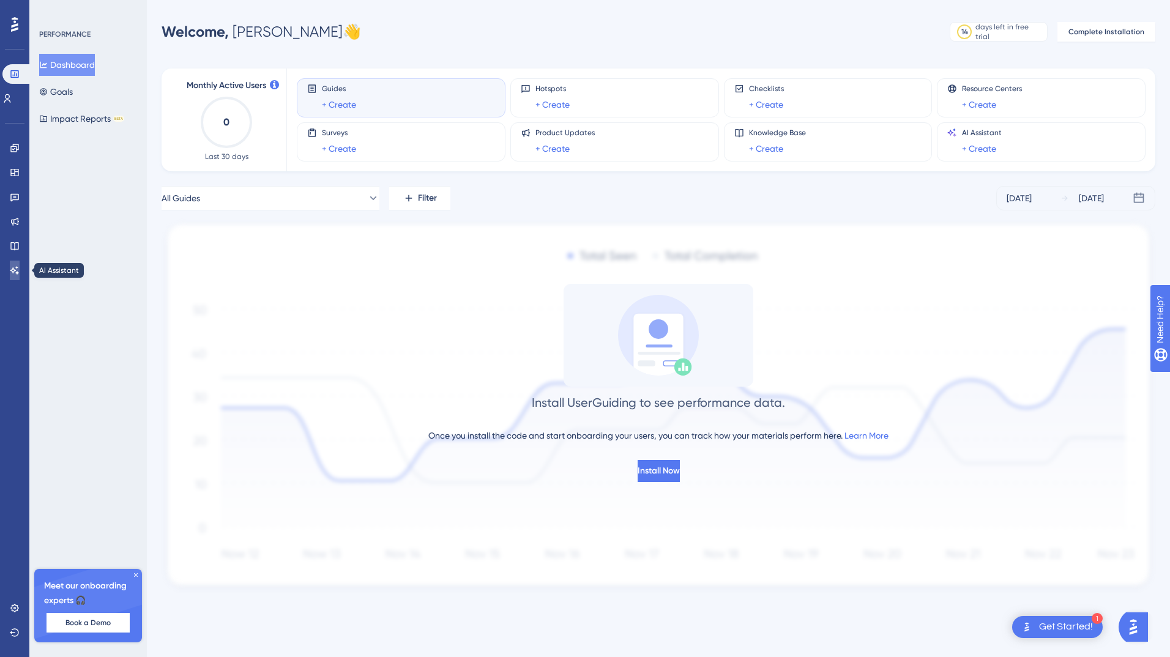
click at [20, 266] on link at bounding box center [15, 271] width 10 height 20
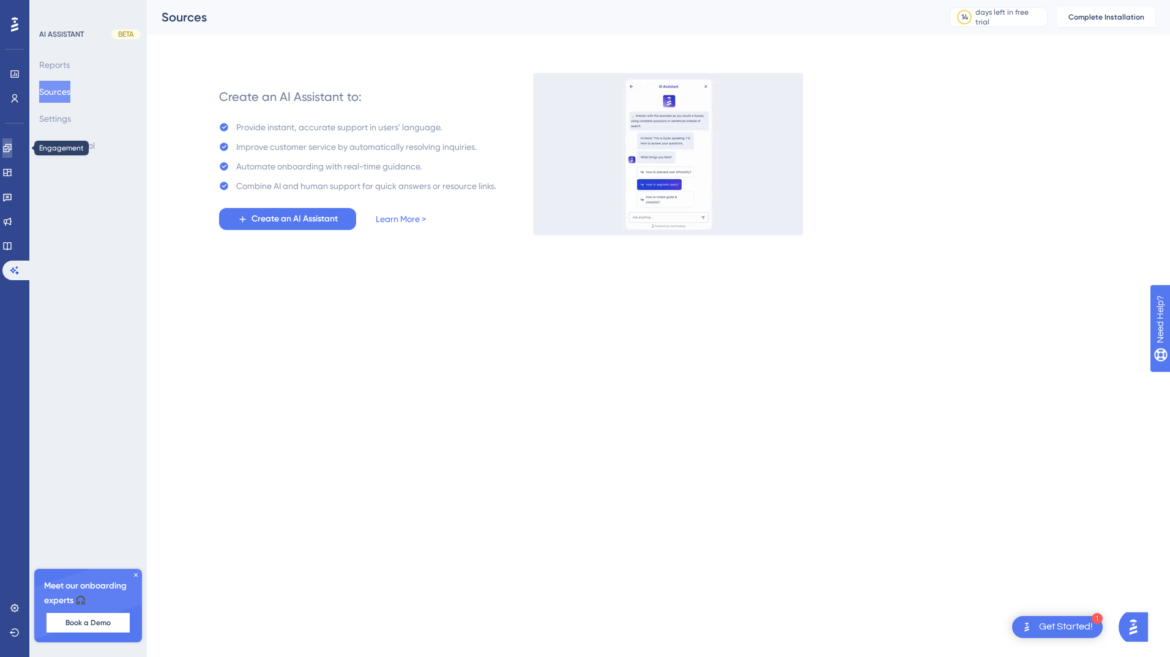
click at [12, 148] on icon at bounding box center [7, 148] width 10 height 10
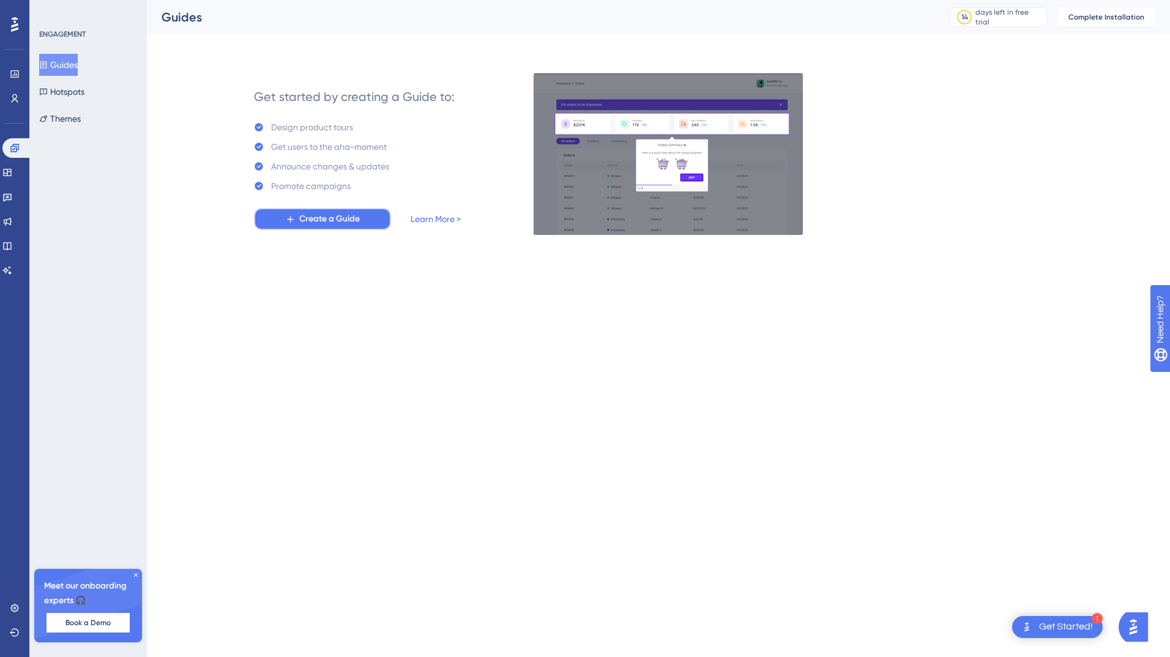
click at [325, 218] on span "Create a Guide" at bounding box center [329, 219] width 61 height 15
